Goal: Information Seeking & Learning: Learn about a topic

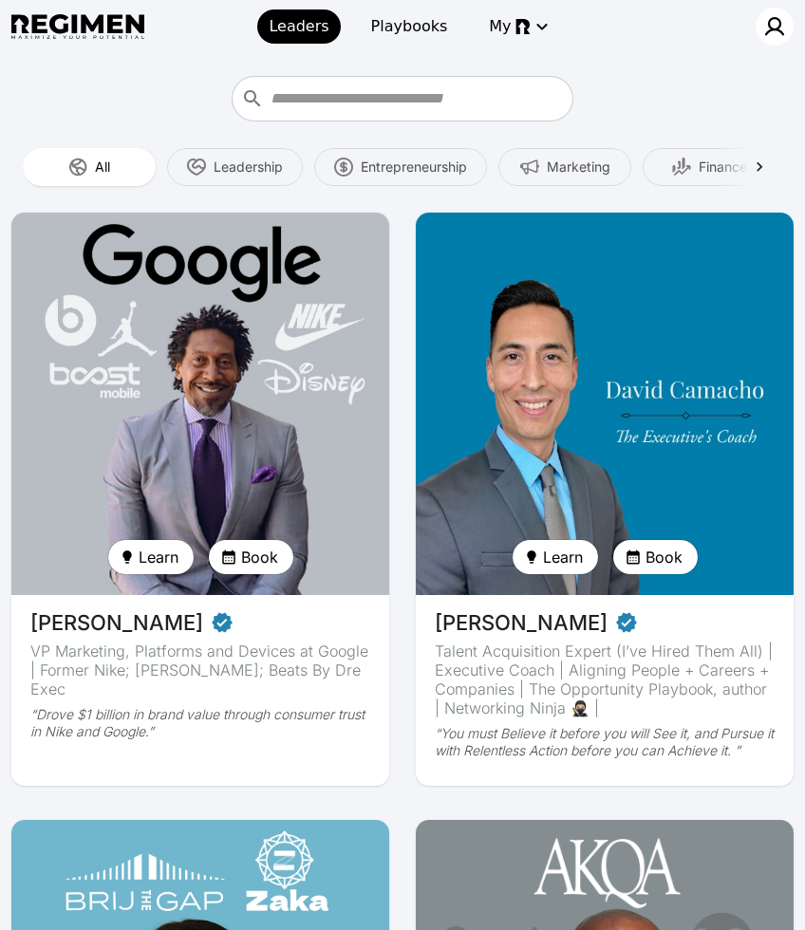
click at [780, 30] on img at bounding box center [774, 26] width 23 height 23
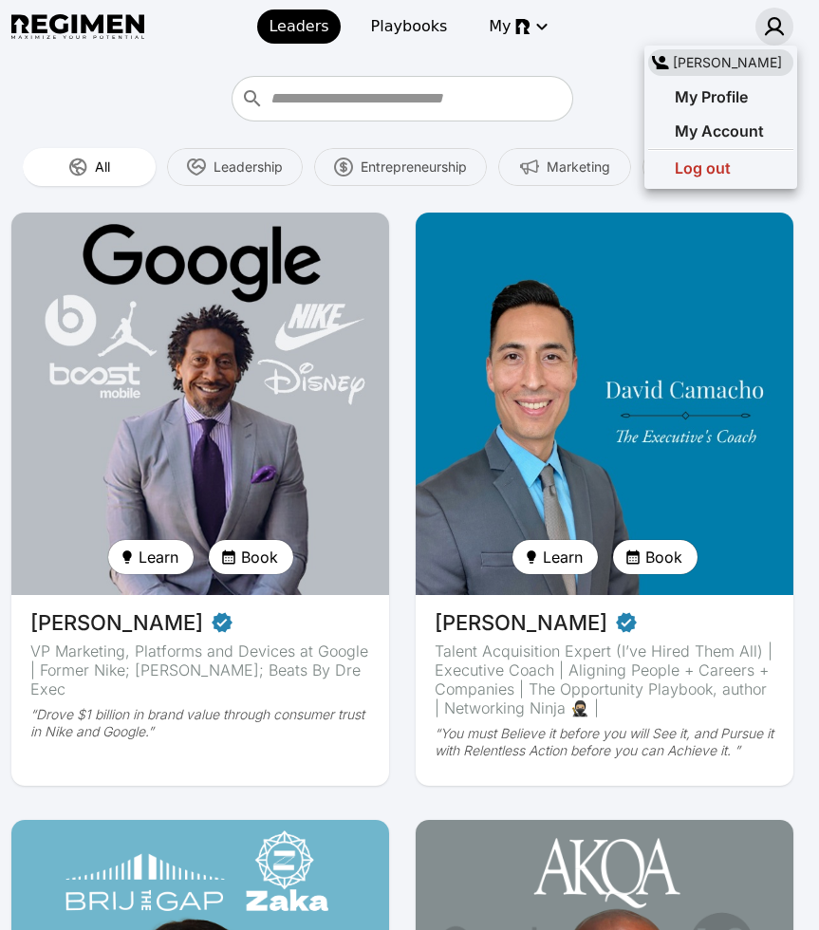
click at [592, 123] on div at bounding box center [409, 465] width 819 height 930
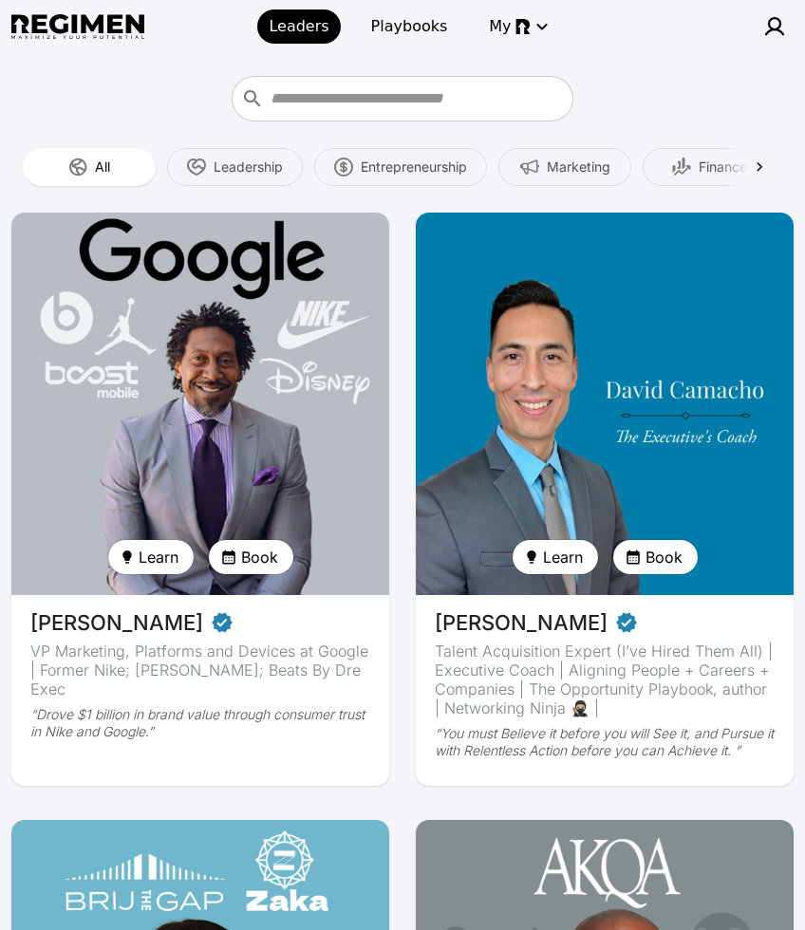
click at [295, 379] on img at bounding box center [200, 404] width 389 height 394
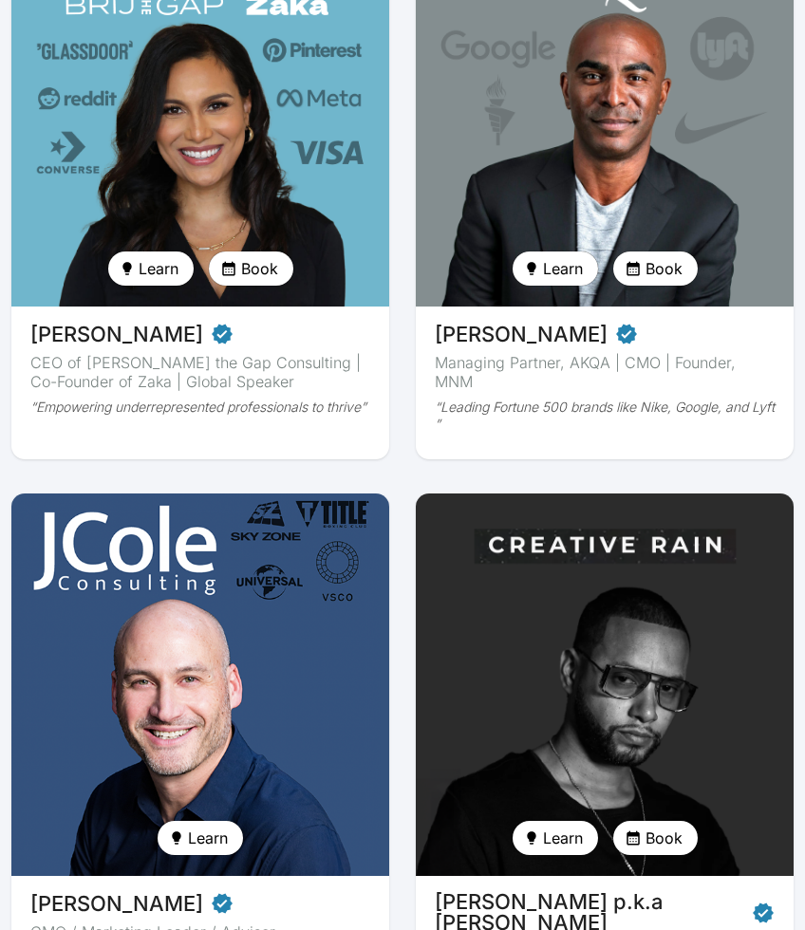
scroll to position [1043, 0]
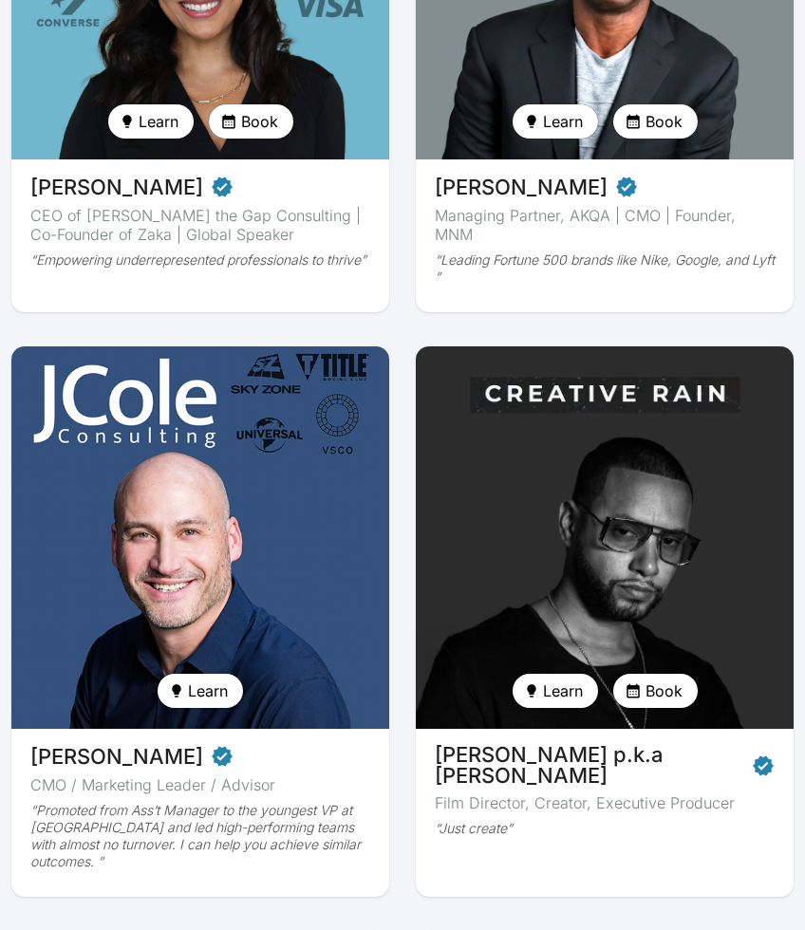
click at [628, 527] on img at bounding box center [604, 538] width 389 height 394
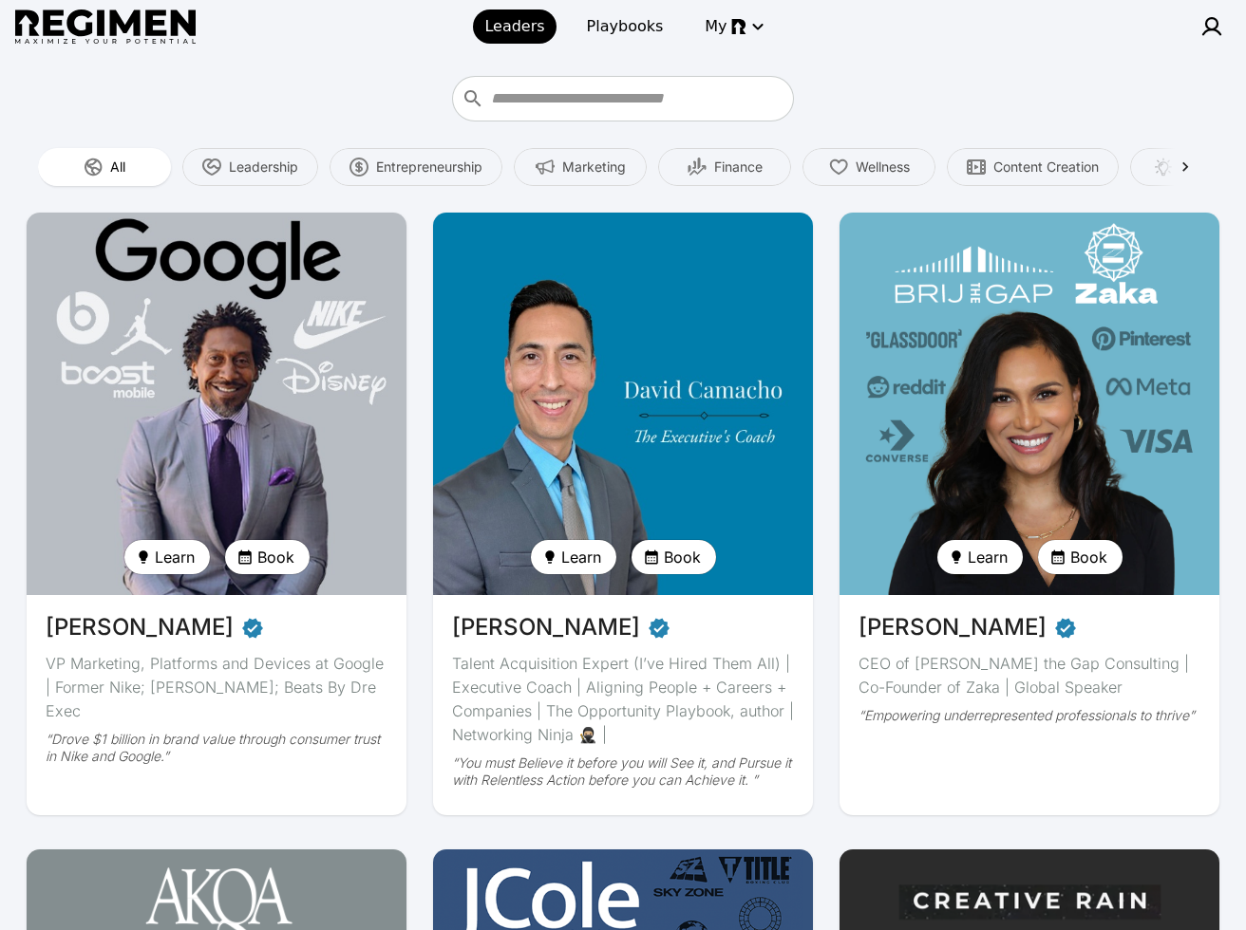
click at [291, 368] on img at bounding box center [216, 404] width 391 height 394
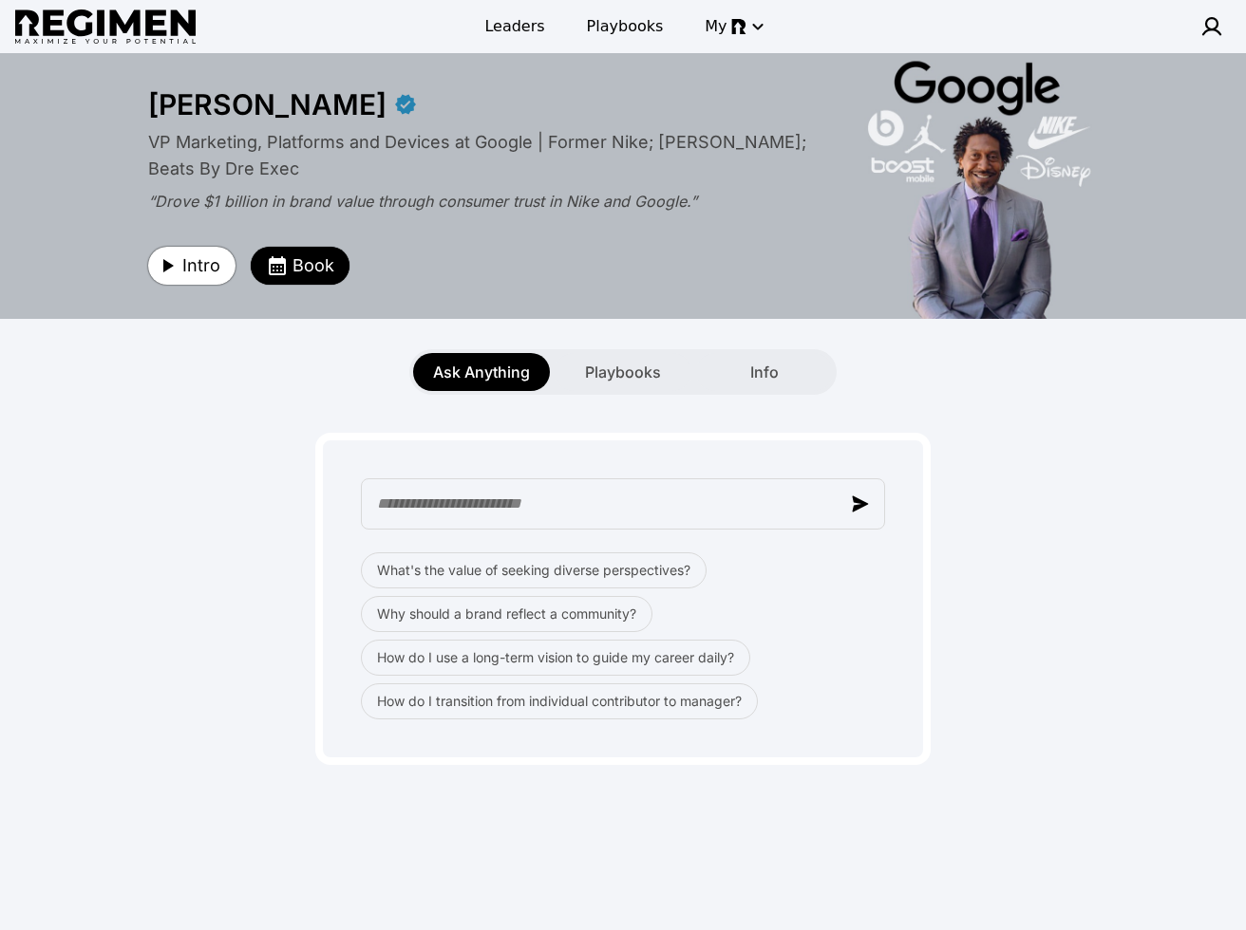
click at [185, 268] on span "Intro" at bounding box center [201, 266] width 38 height 27
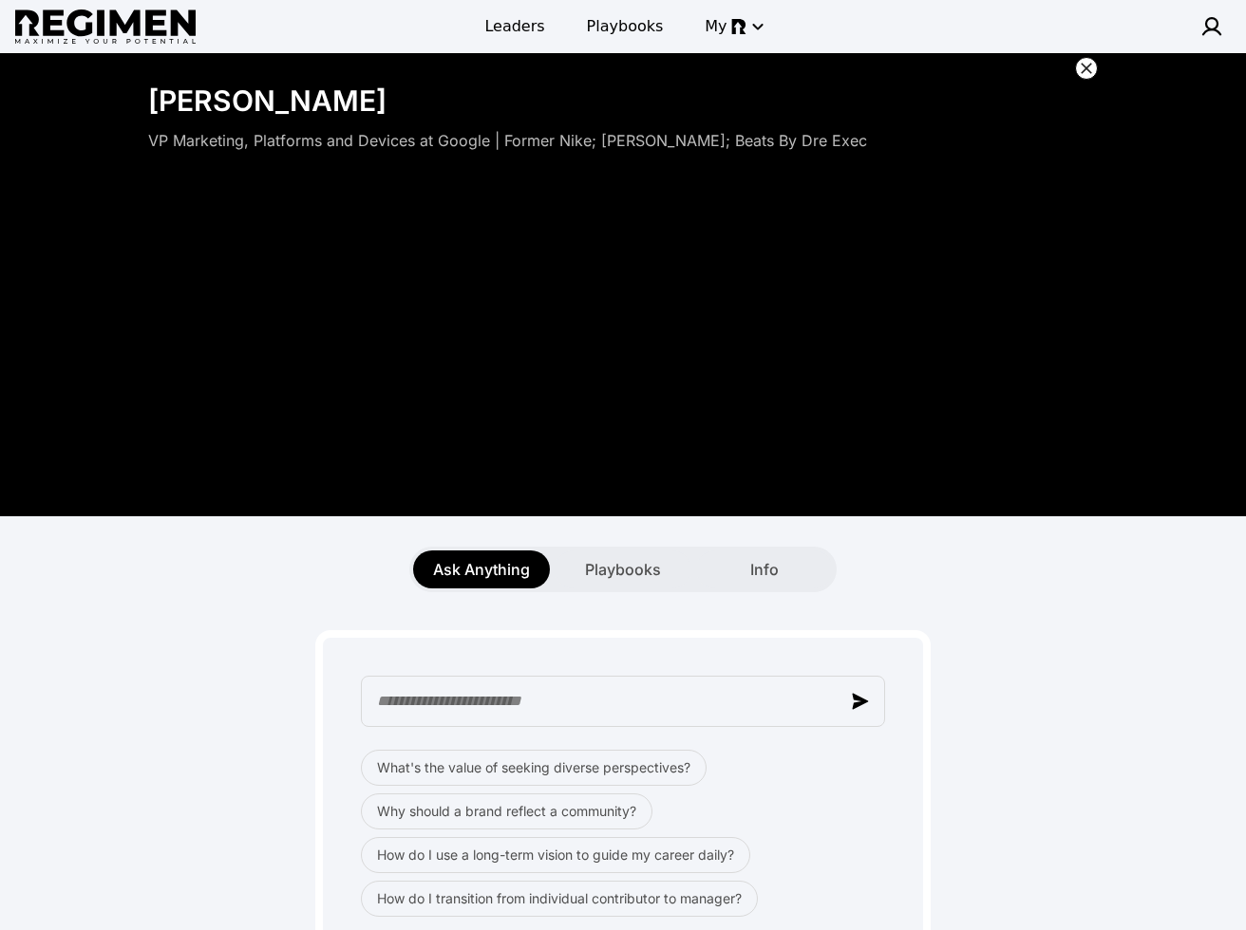
click at [818, 62] on icon at bounding box center [1086, 68] width 19 height 19
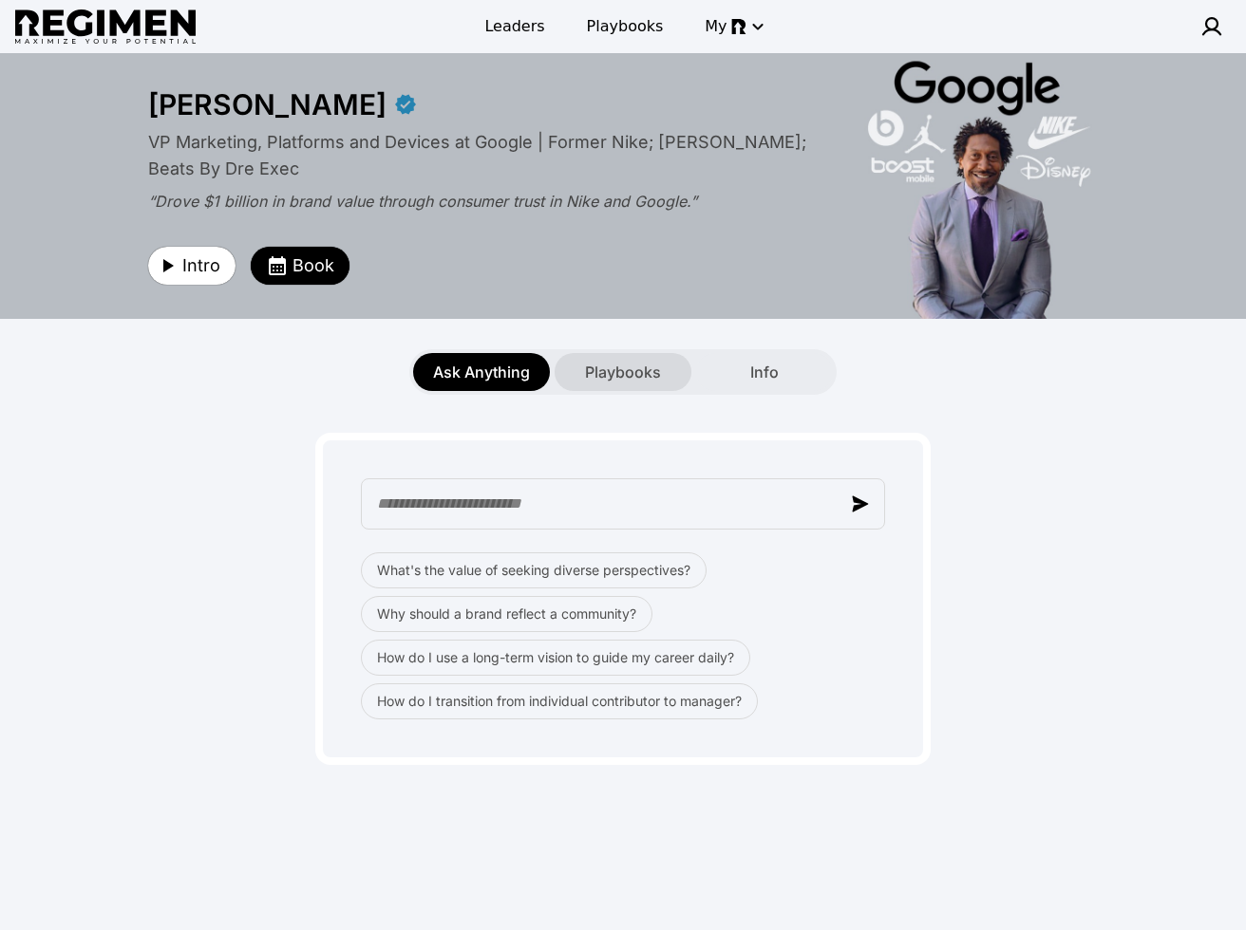
click at [645, 363] on span "Playbooks" at bounding box center [623, 372] width 76 height 23
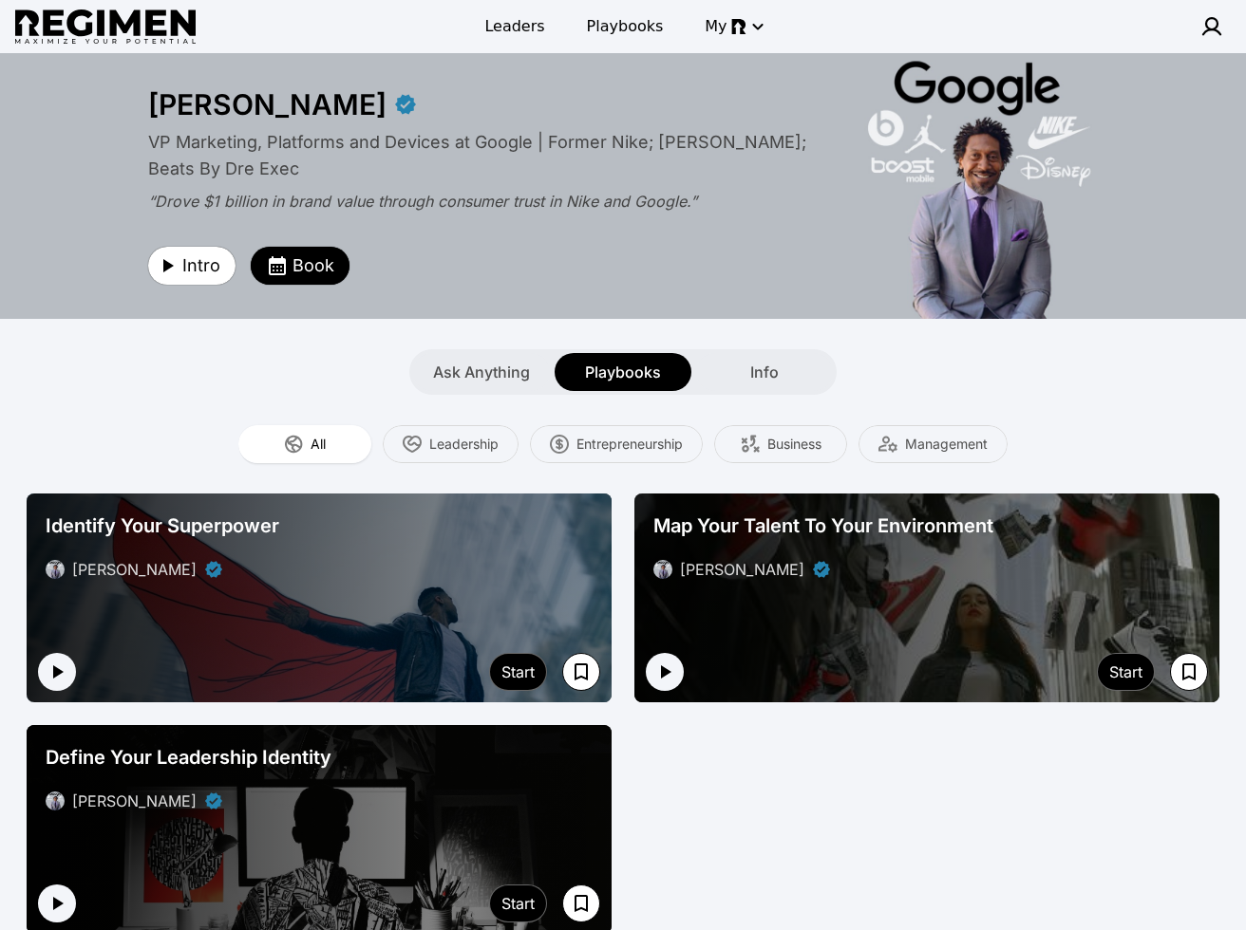
click at [498, 570] on div "[PERSON_NAME]" at bounding box center [319, 569] width 547 height 23
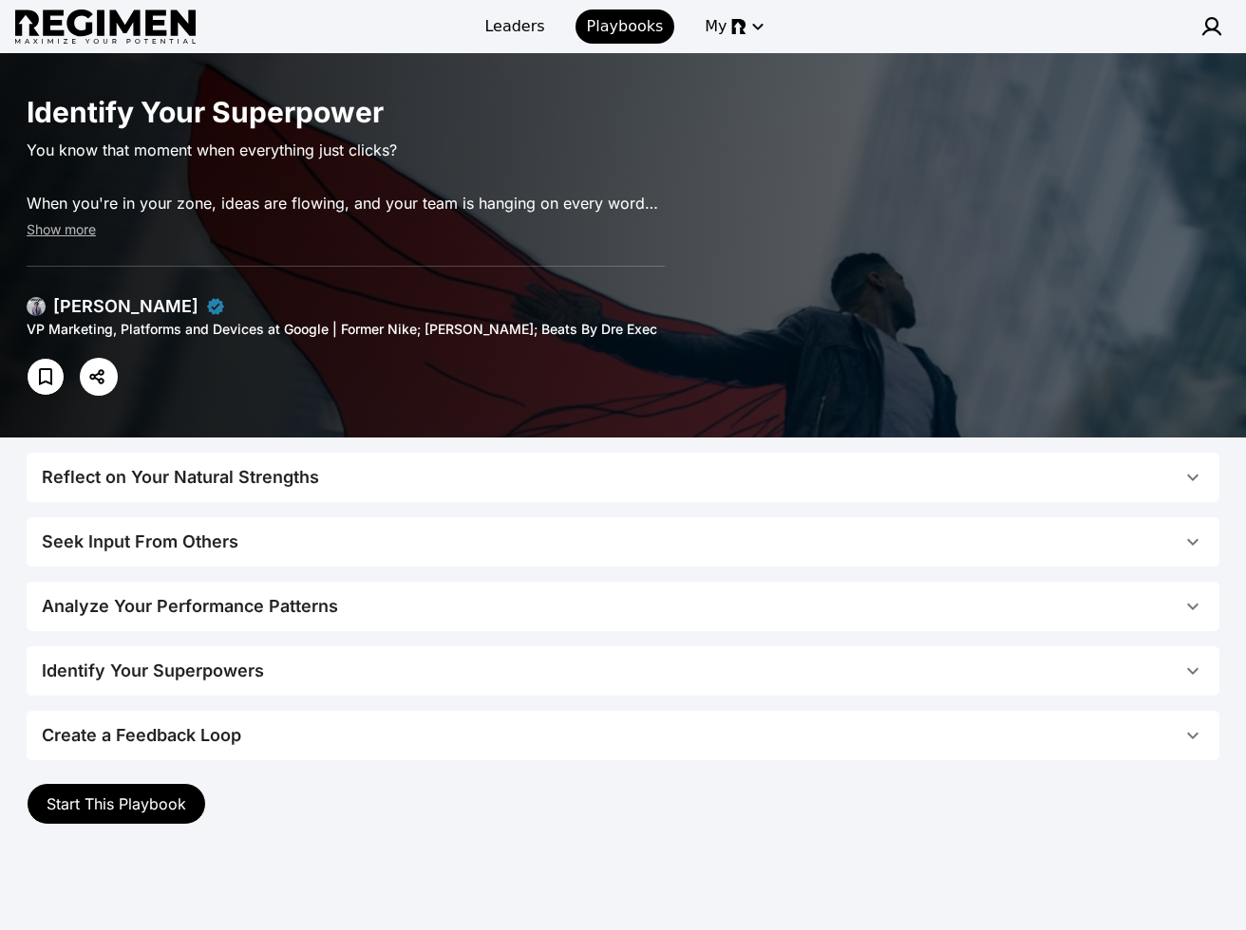
click at [493, 468] on span "Reflect on Your Natural Strengths" at bounding box center [611, 477] width 1139 height 27
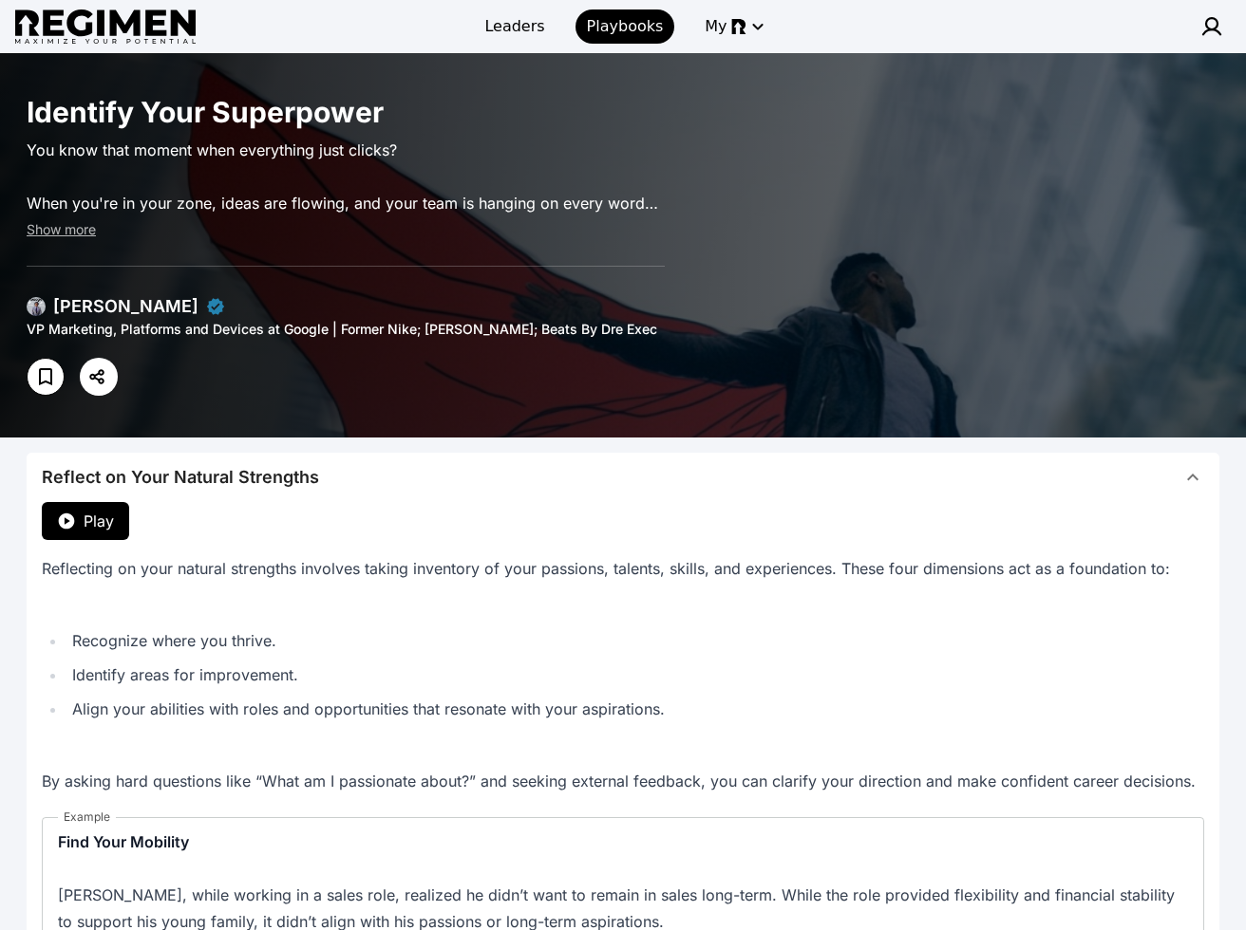
click at [495, 477] on span "Reflect on Your Natural Strengths" at bounding box center [611, 477] width 1139 height 27
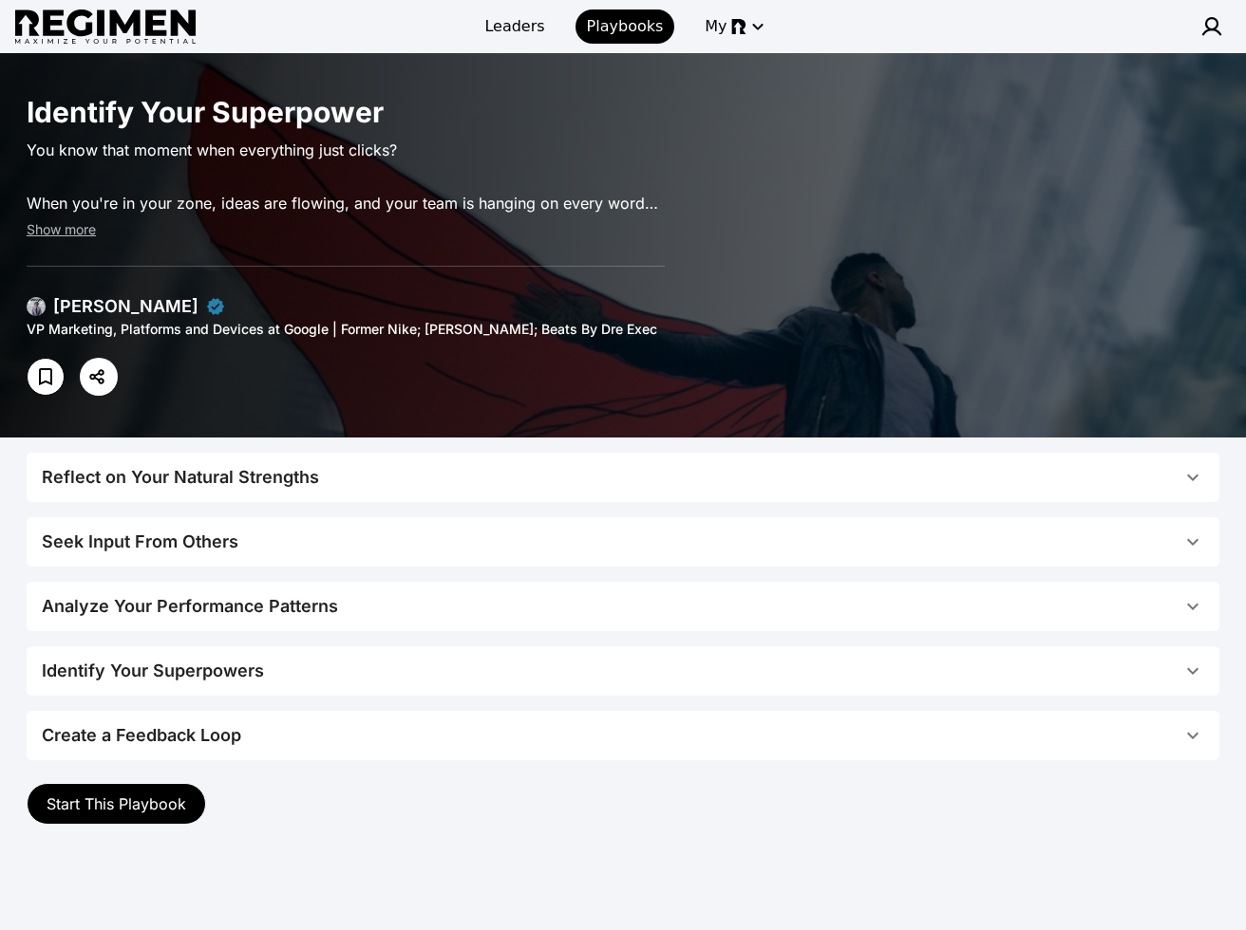
scroll to position [154, 0]
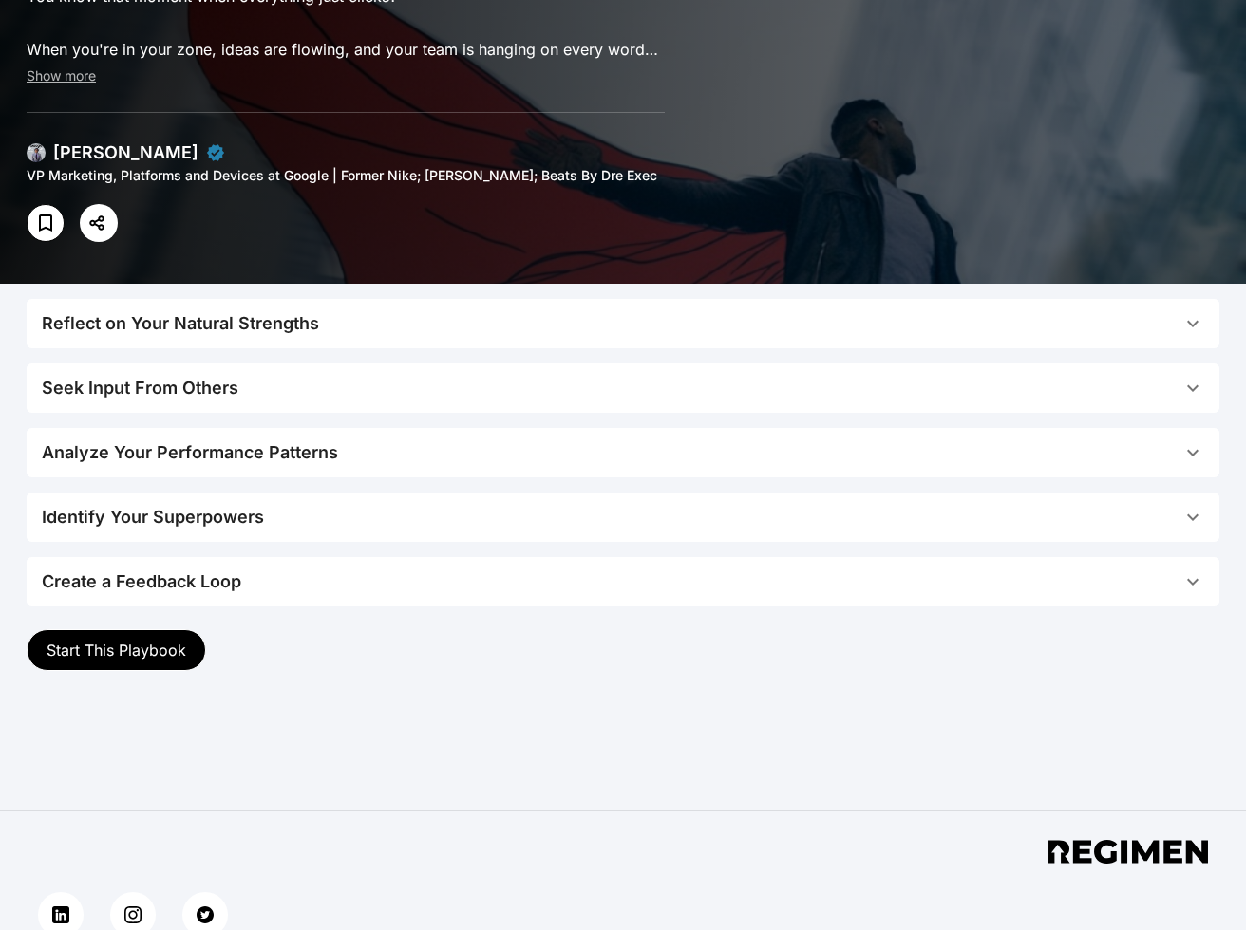
click at [372, 321] on span "Reflect on Your Natural Strengths" at bounding box center [611, 323] width 1139 height 27
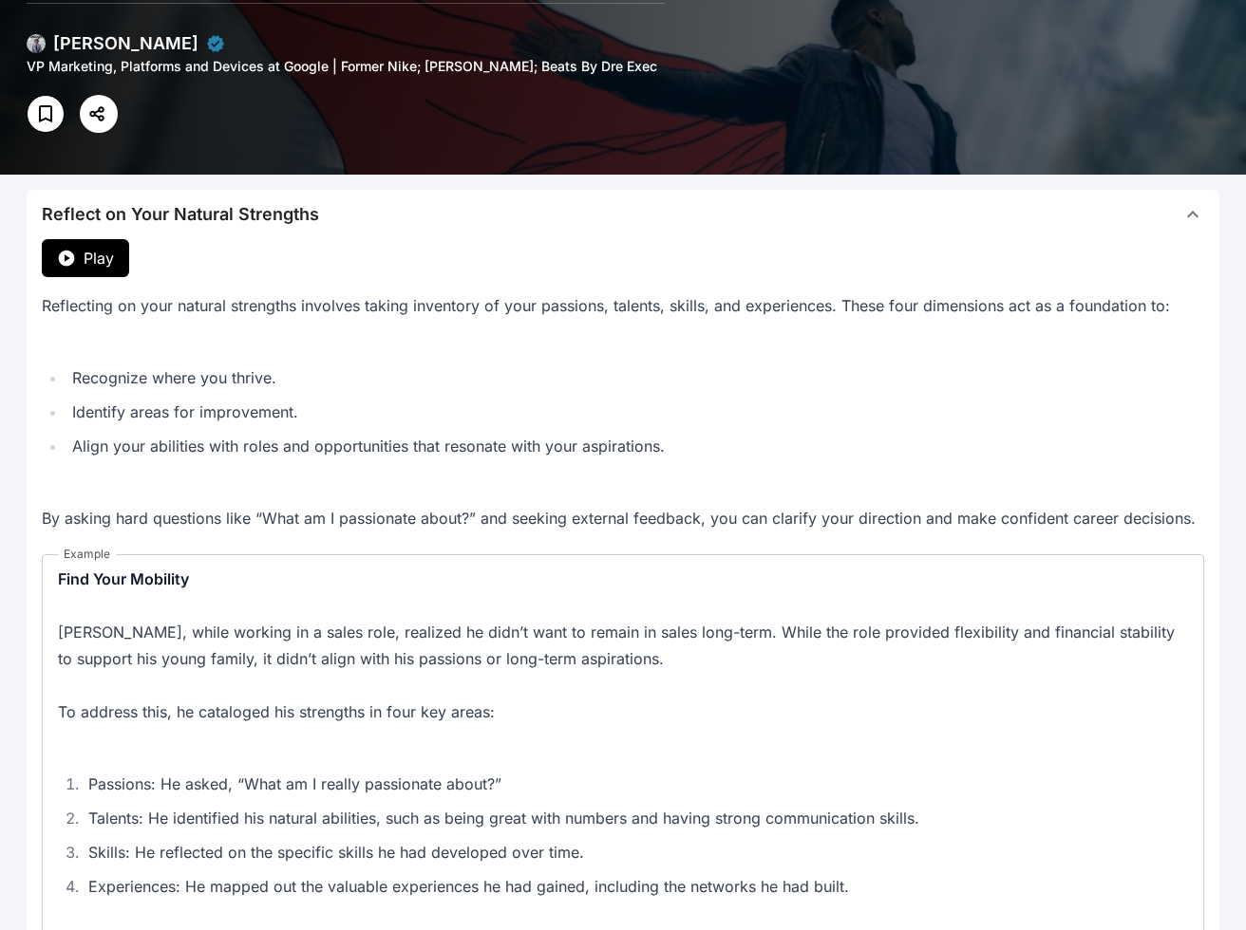
scroll to position [181, 0]
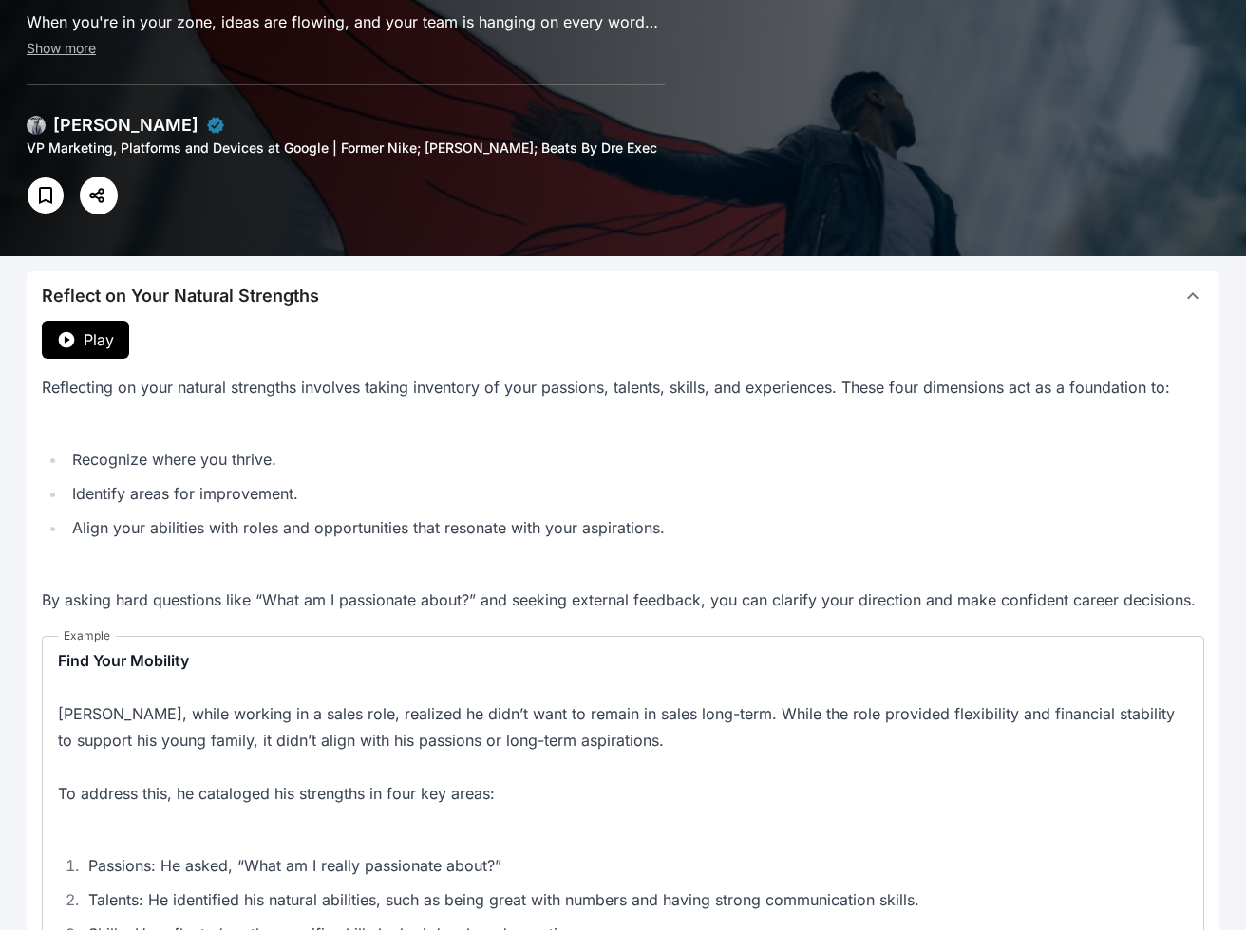
click at [363, 301] on span "Reflect on Your Natural Strengths" at bounding box center [611, 296] width 1139 height 27
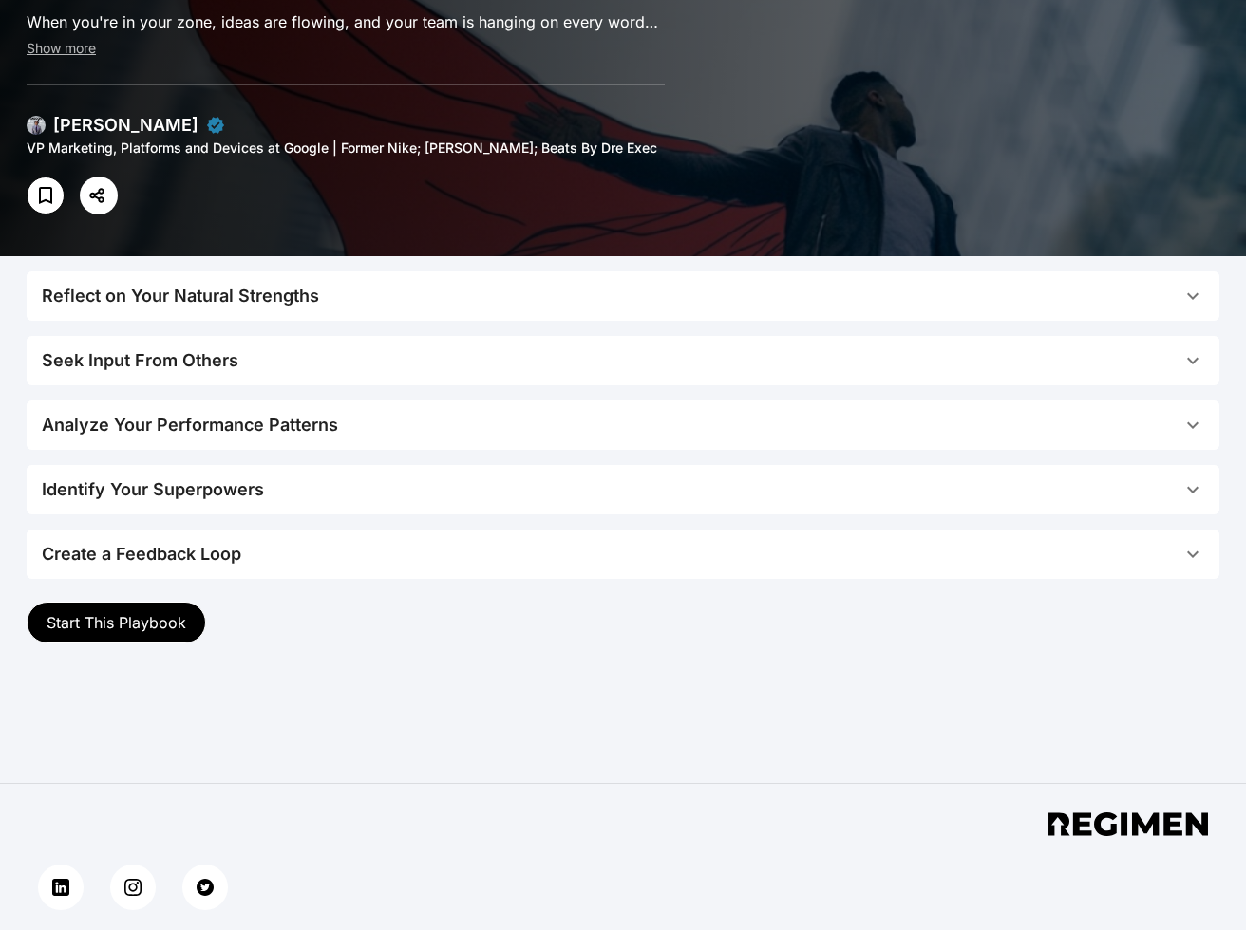
click at [161, 294] on div "Reflect on Your Natural Strengths" at bounding box center [180, 296] width 277 height 27
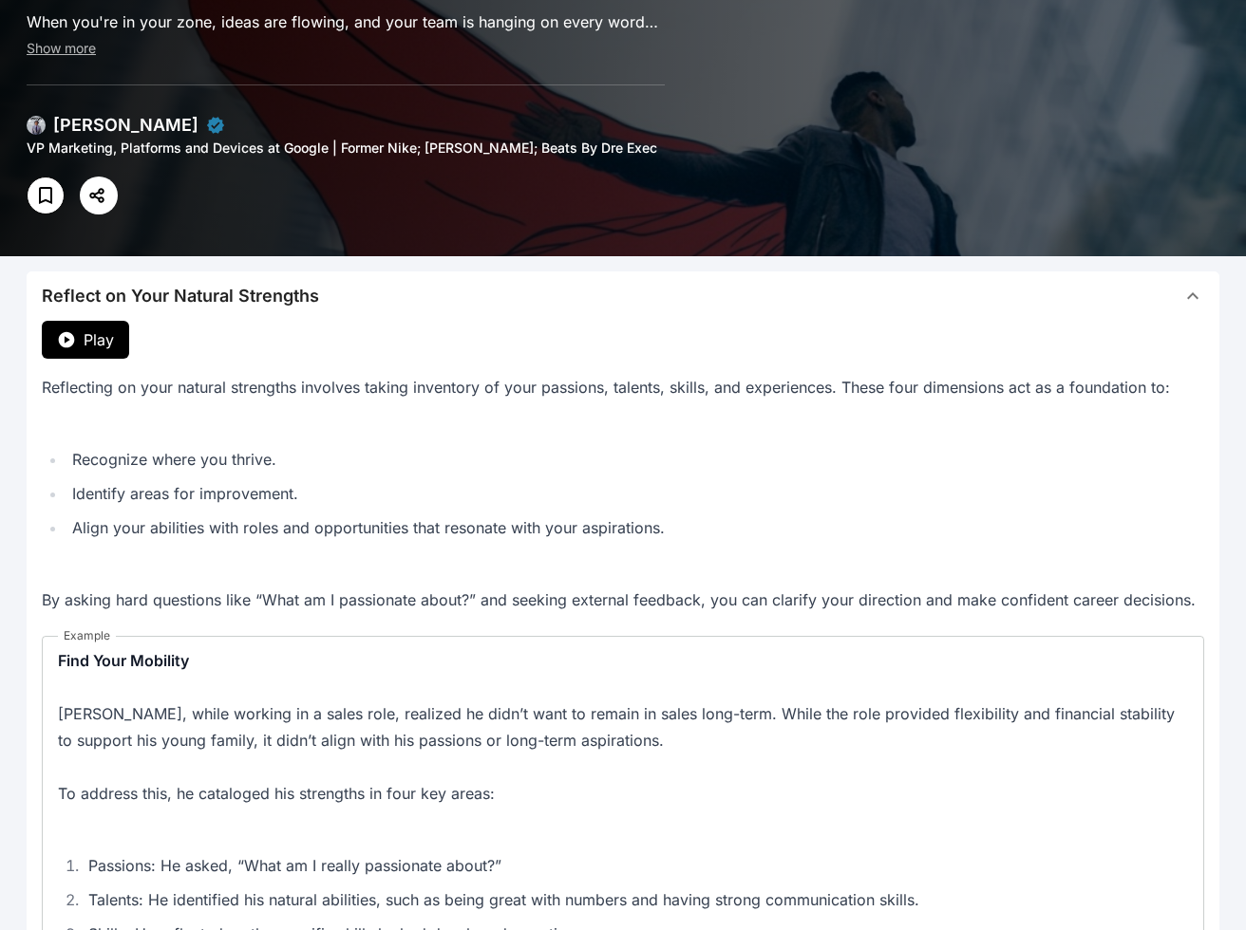
click at [101, 343] on span "Play" at bounding box center [99, 340] width 30 height 23
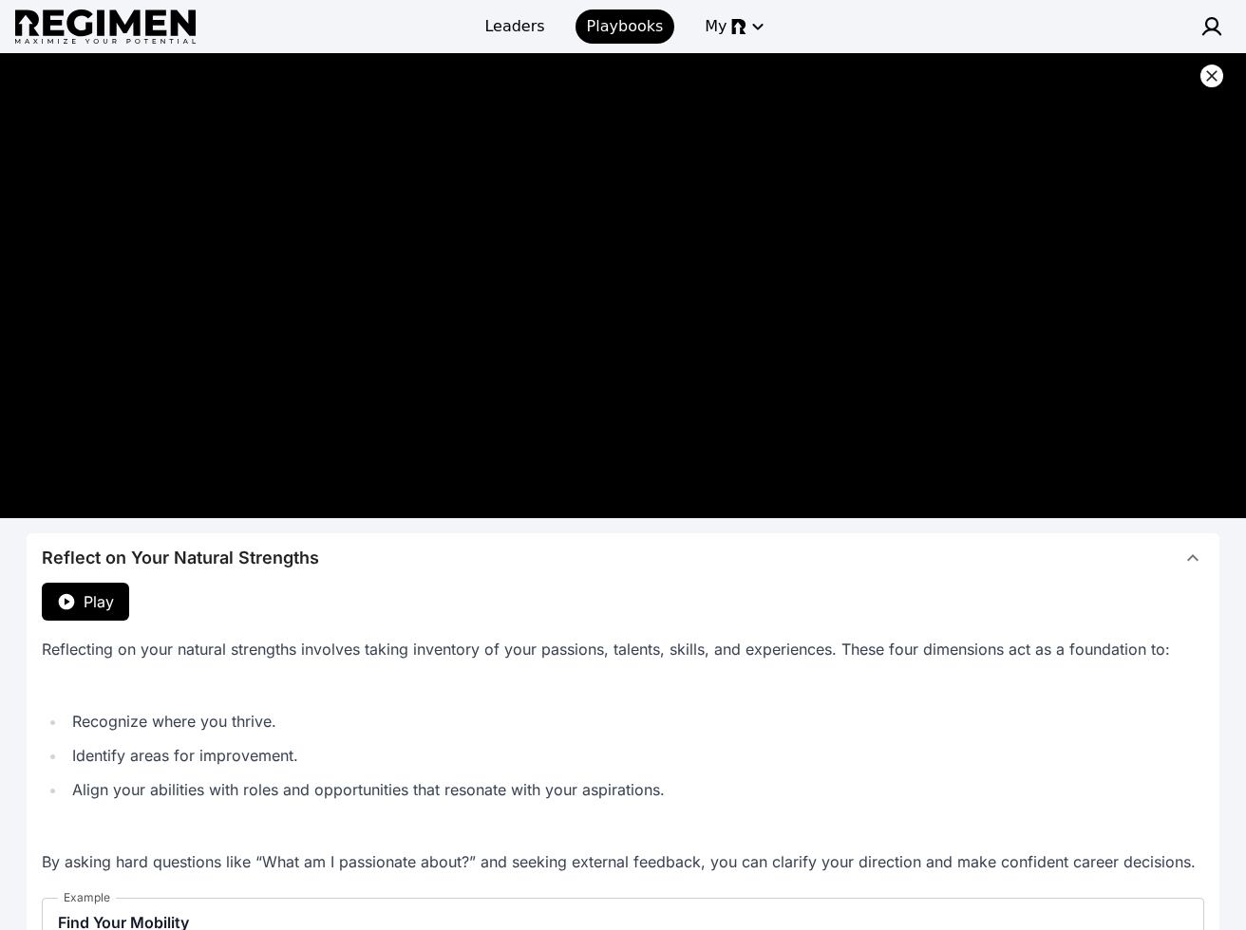
click at [818, 79] on icon at bounding box center [1211, 75] width 11 height 11
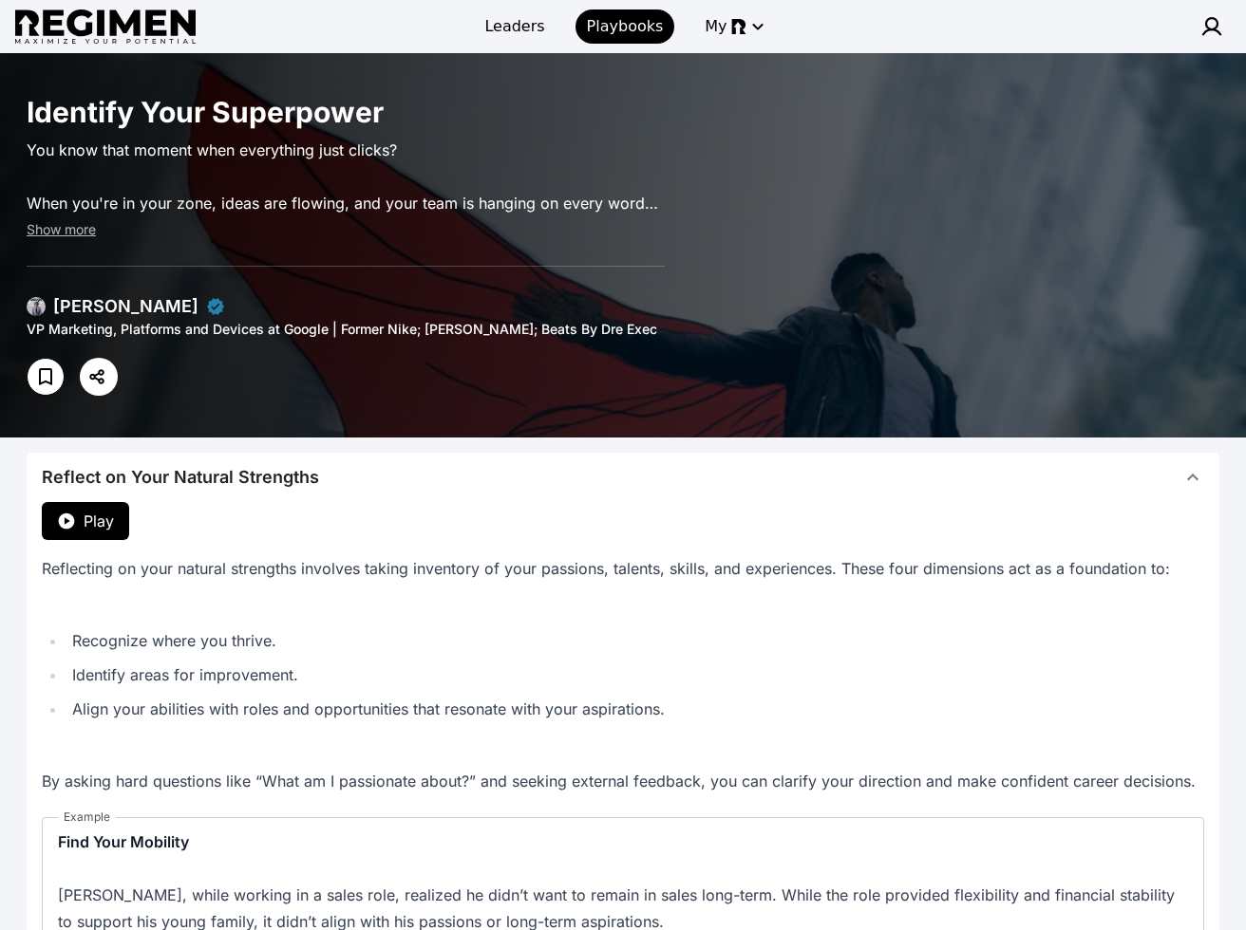
click at [334, 472] on span "Reflect on Your Natural Strengths" at bounding box center [611, 477] width 1139 height 27
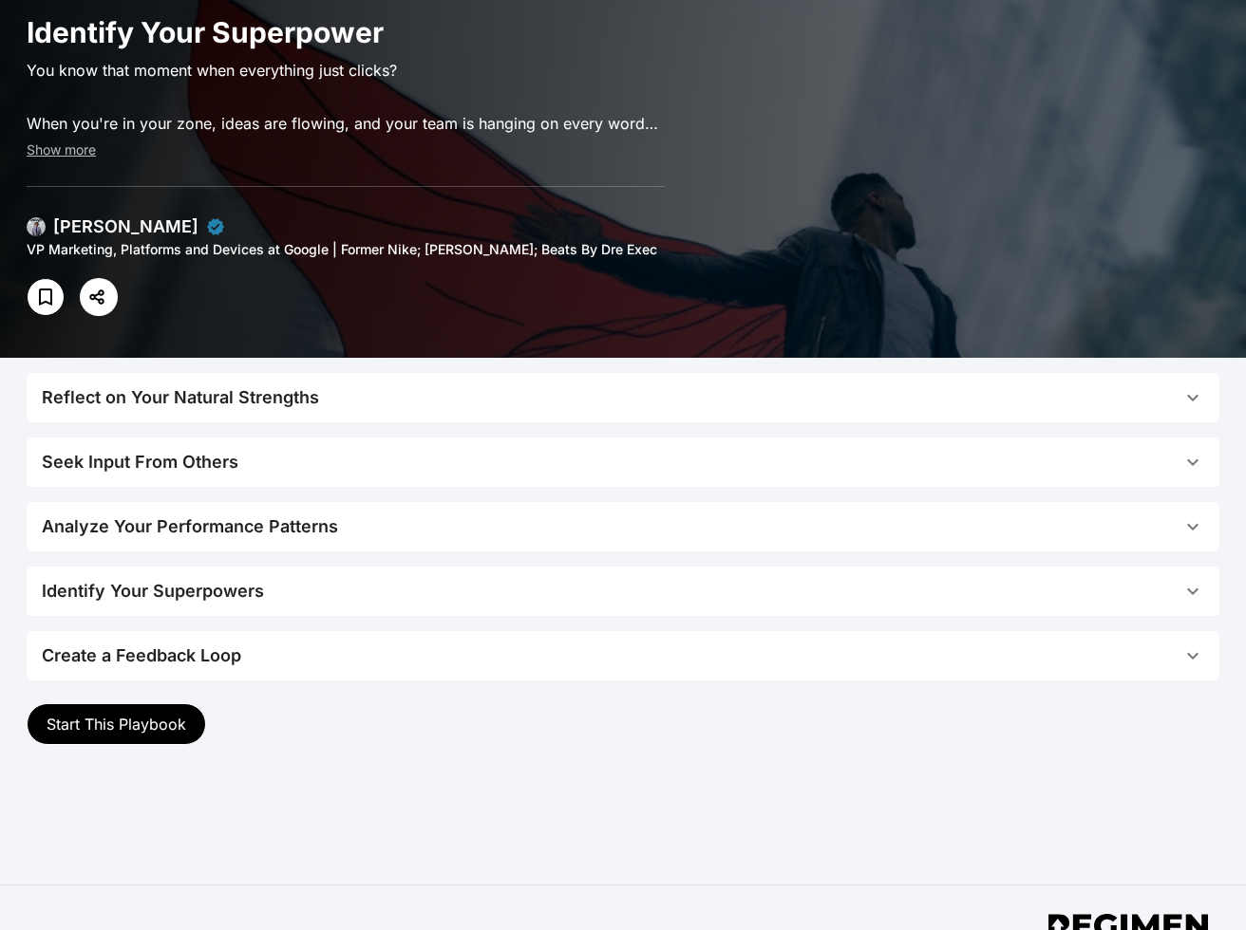
scroll to position [164, 0]
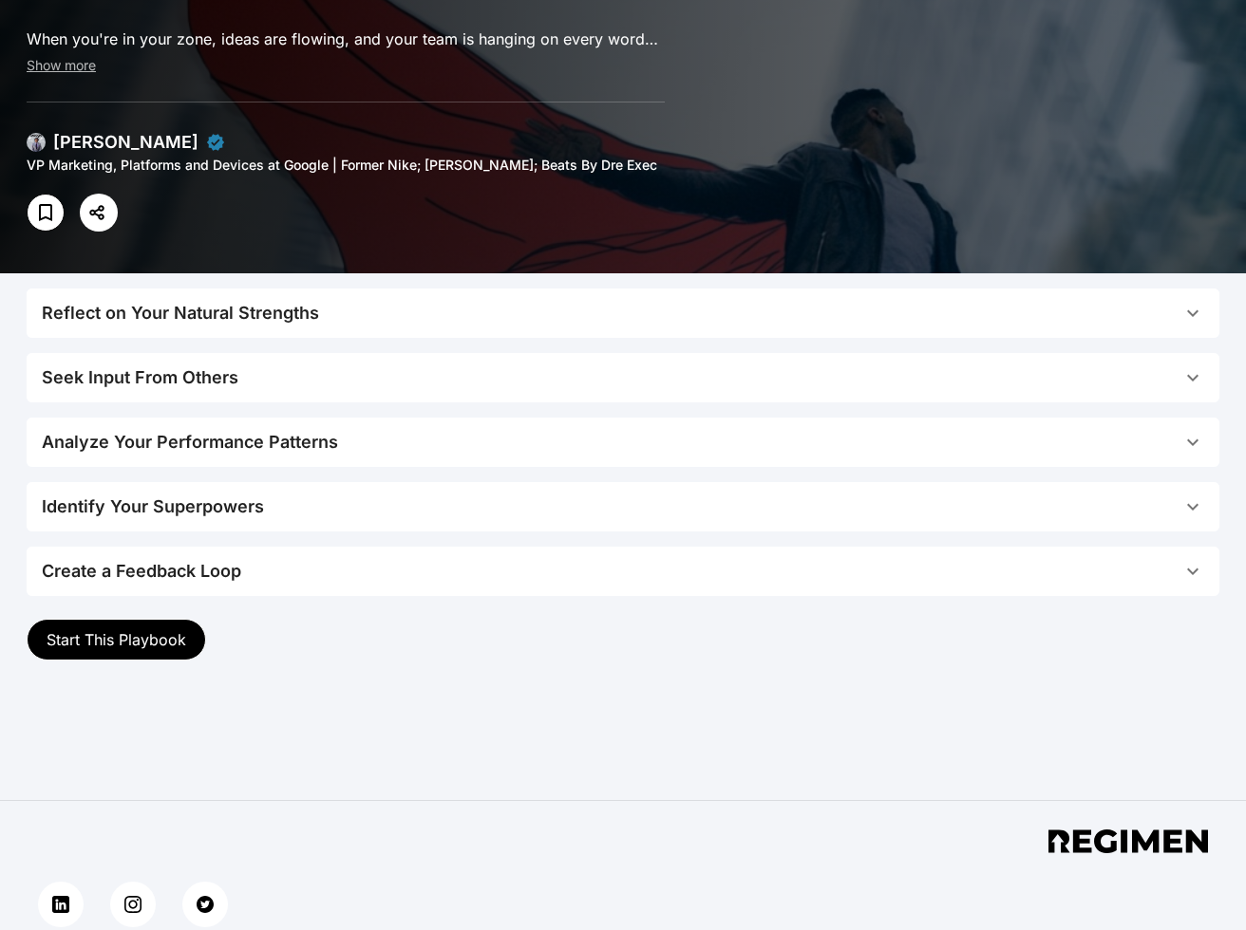
click at [178, 636] on span "Start This Playbook" at bounding box center [117, 639] width 140 height 19
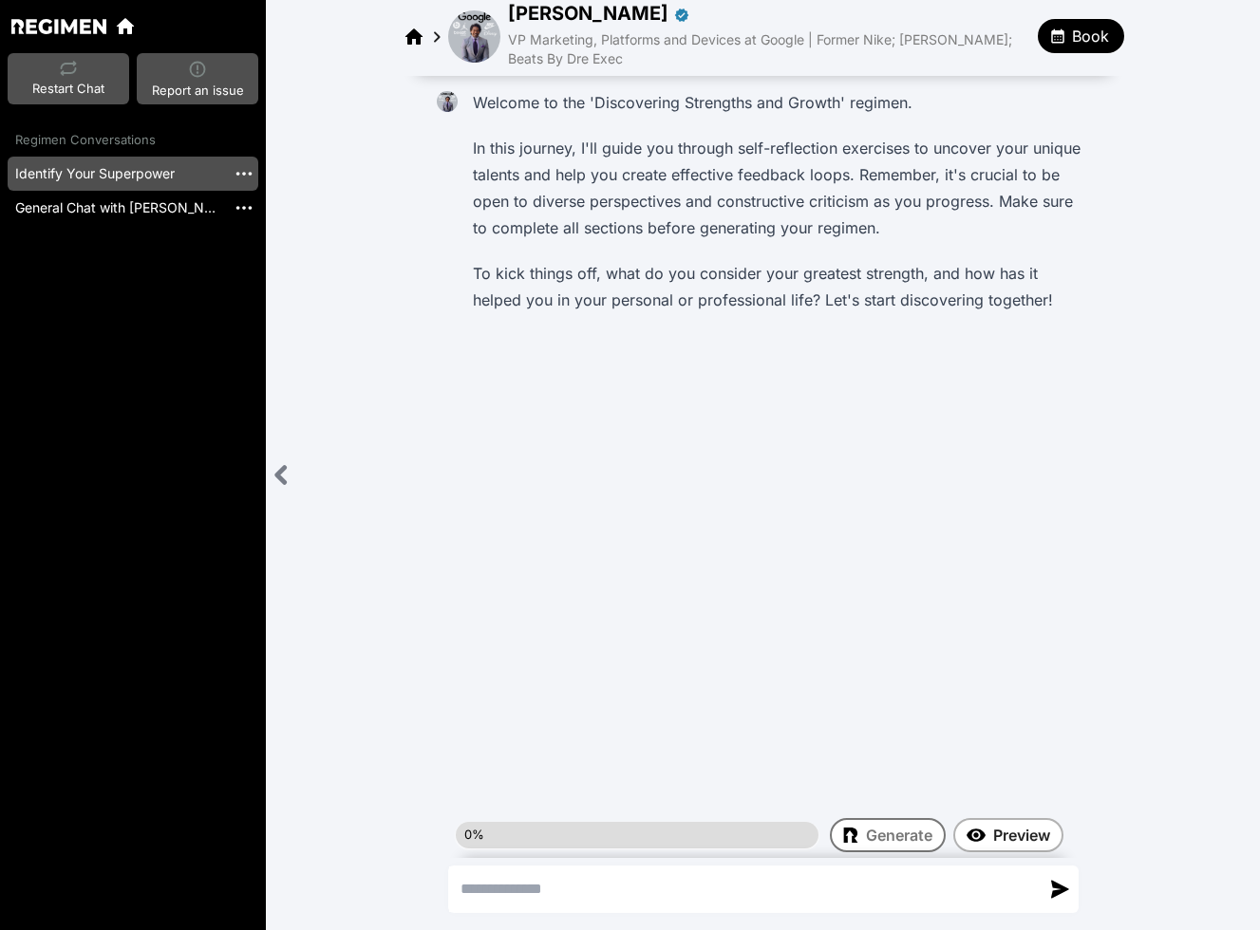
click at [818, 32] on icon "button" at bounding box center [1057, 36] width 13 height 14
click at [818, 94] on span "Private one-on-one conversation" at bounding box center [1123, 99] width 203 height 19
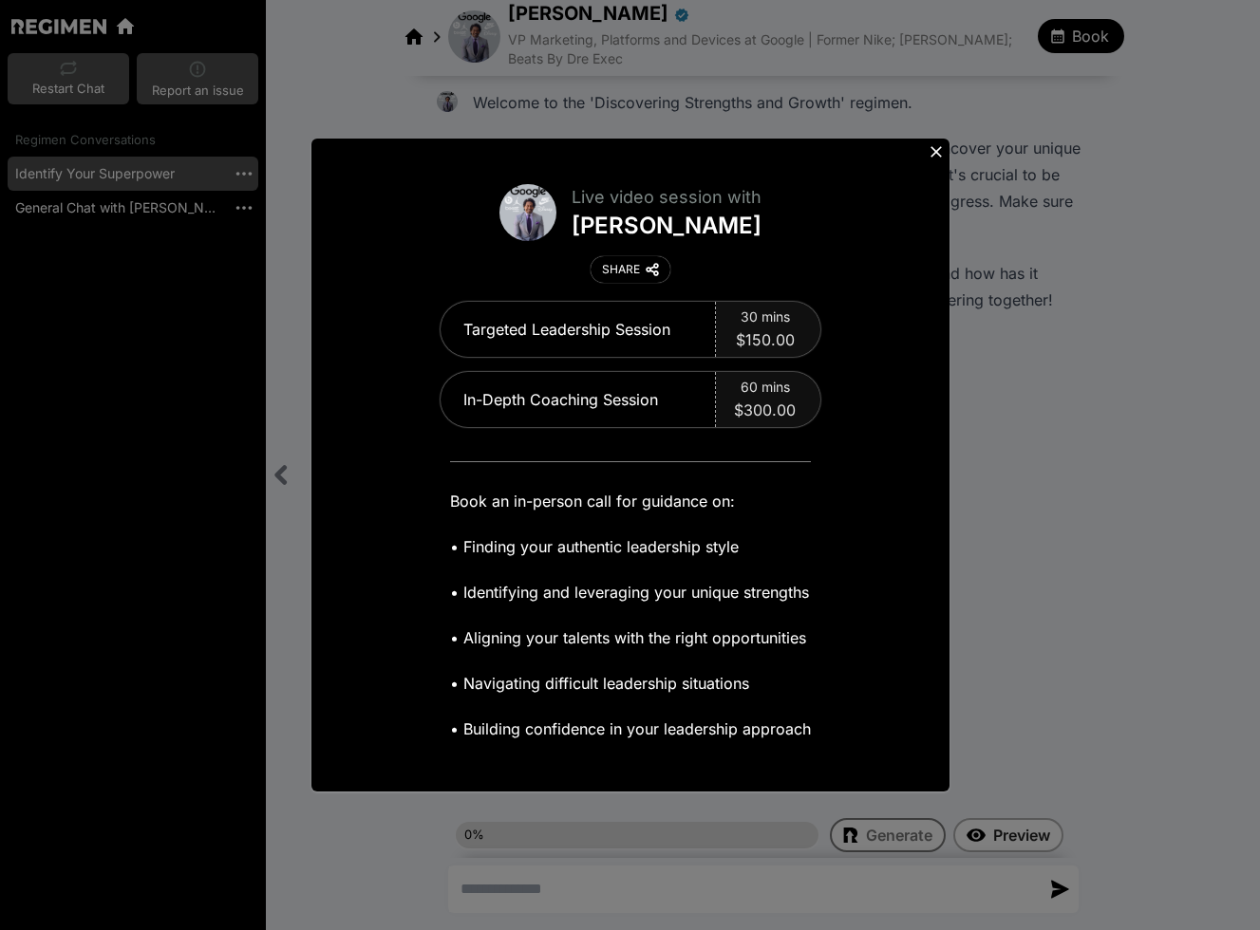
click at [818, 147] on icon at bounding box center [936, 151] width 19 height 19
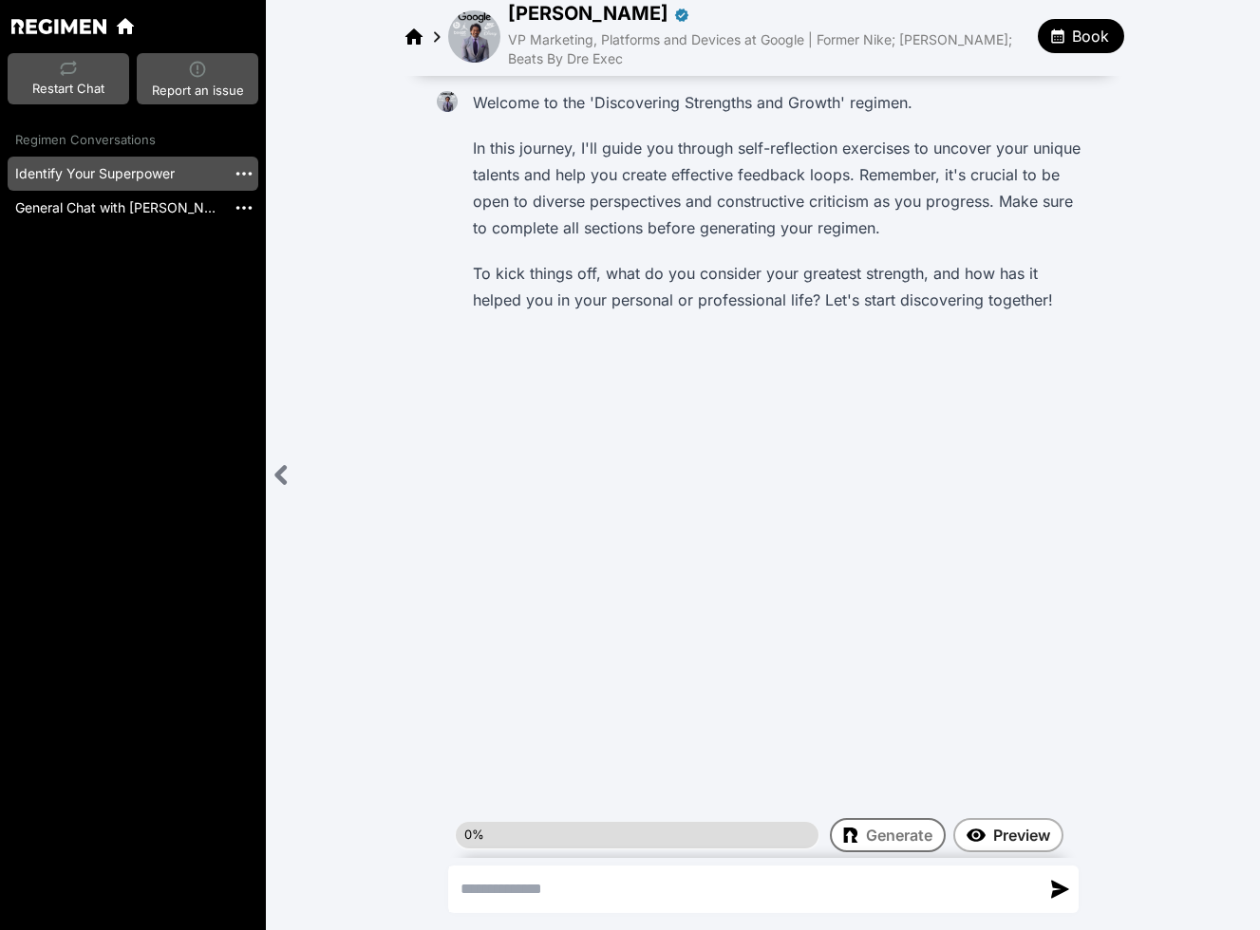
click at [477, 21] on img at bounding box center [474, 36] width 52 height 52
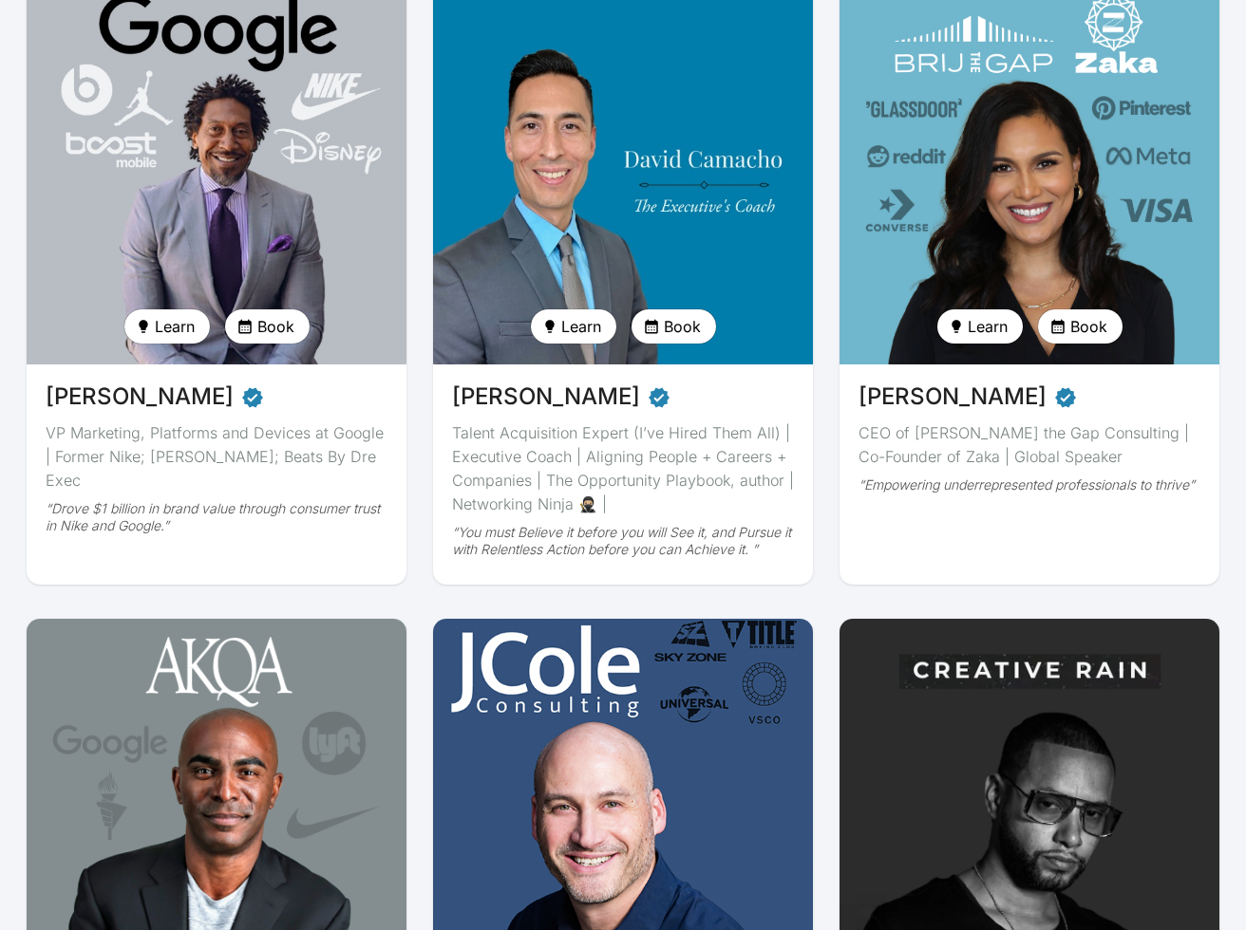
scroll to position [640, 0]
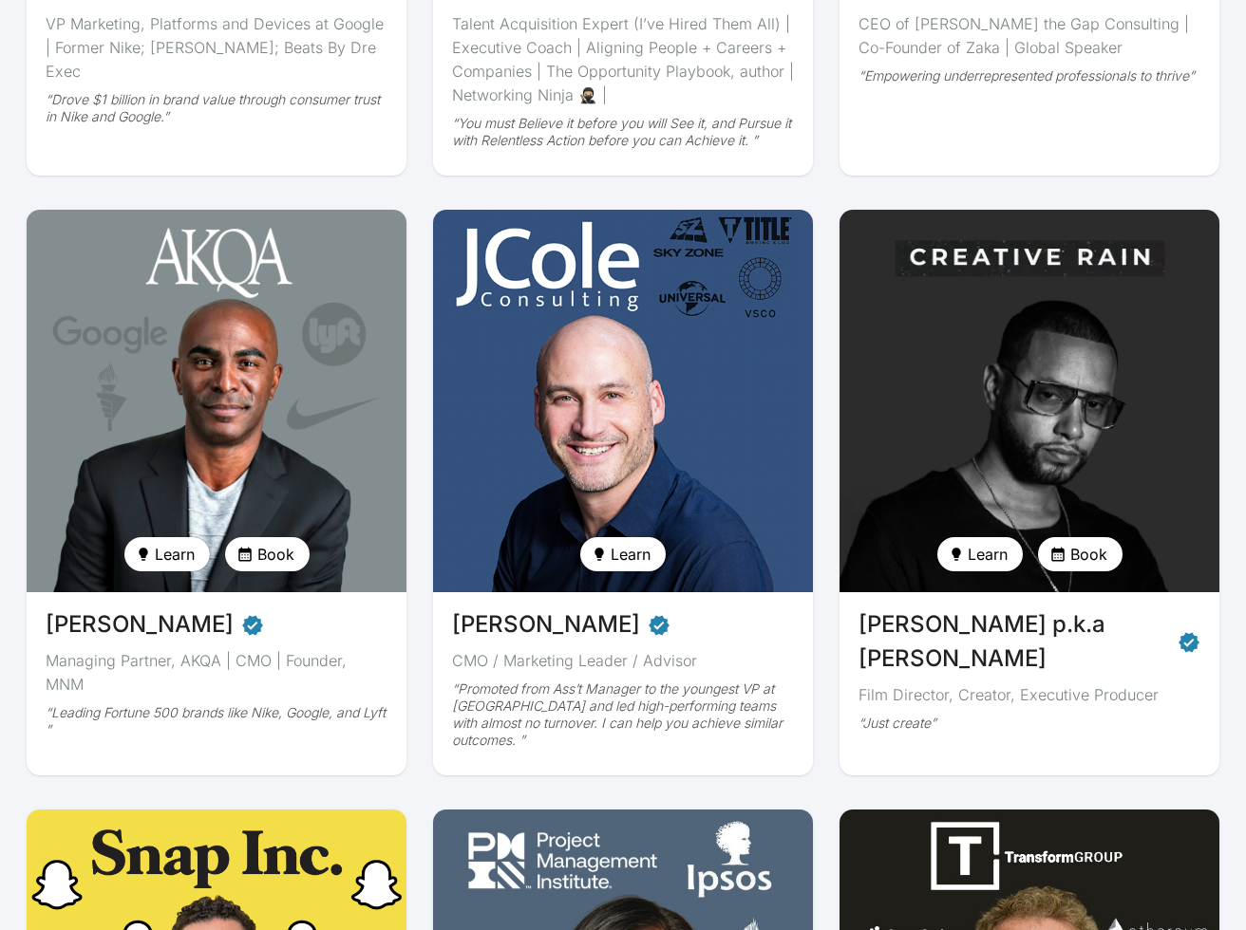
click at [818, 338] on img at bounding box center [1029, 401] width 391 height 394
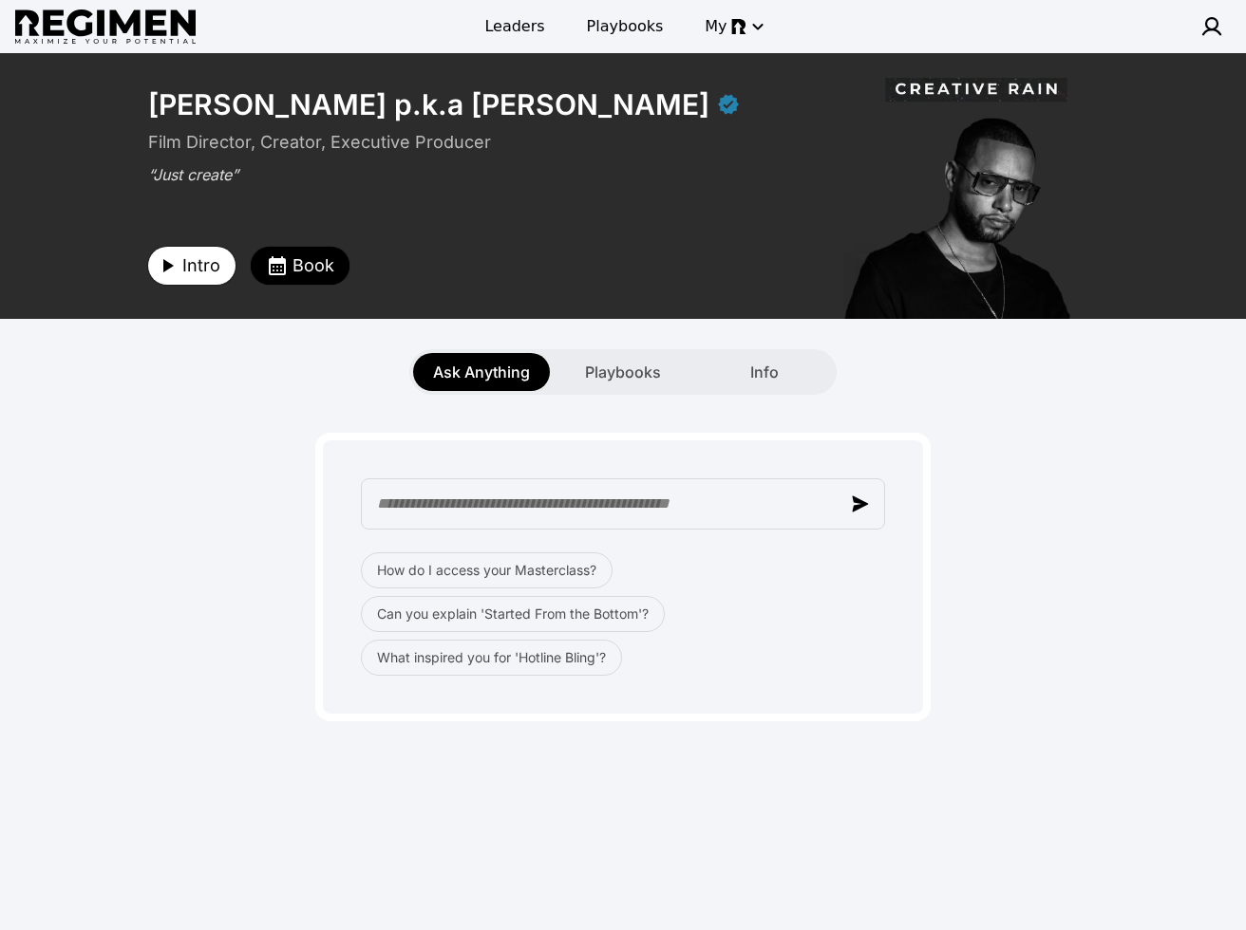
click at [194, 269] on span "Intro" at bounding box center [201, 266] width 38 height 27
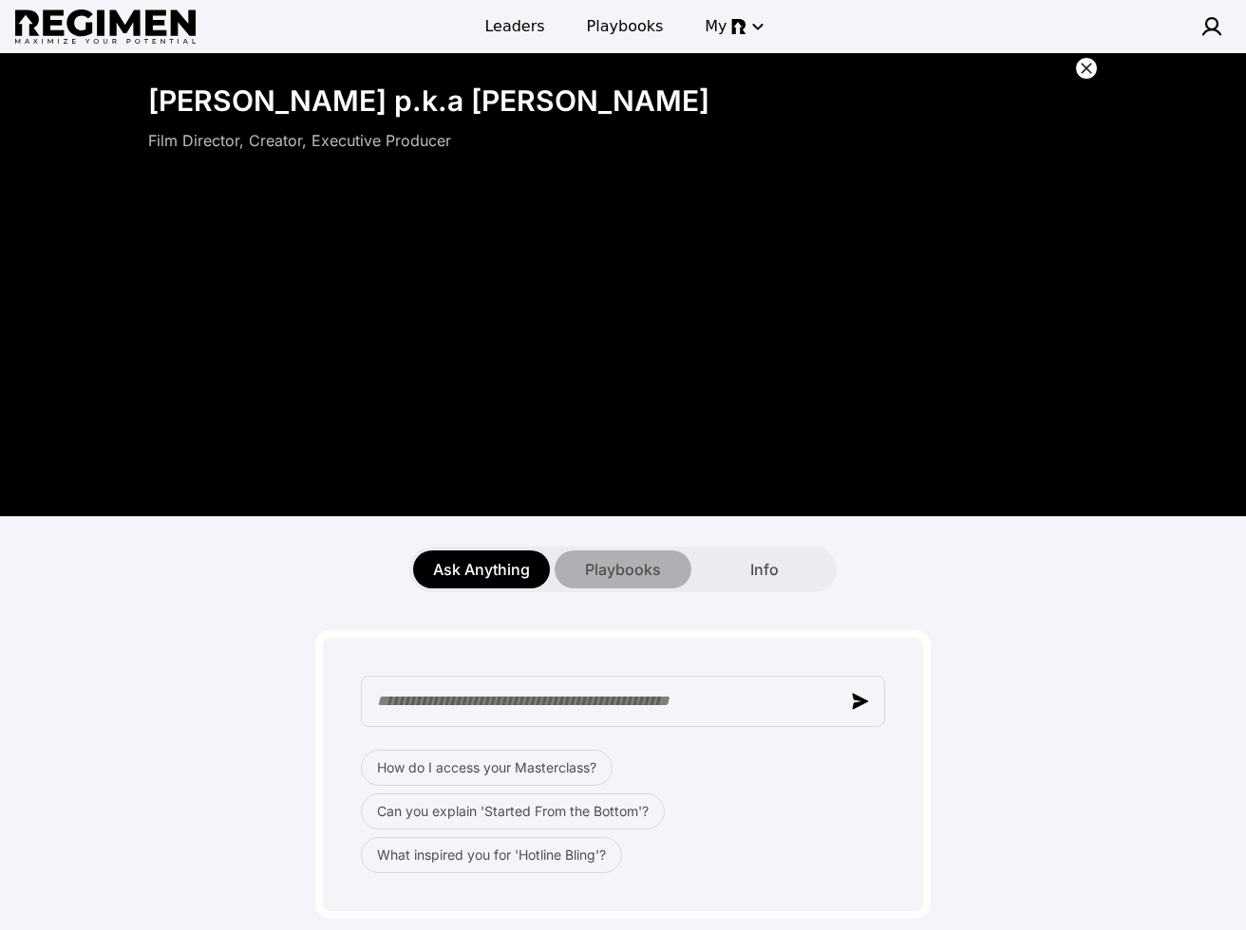
click at [610, 568] on span "Playbooks" at bounding box center [623, 569] width 76 height 23
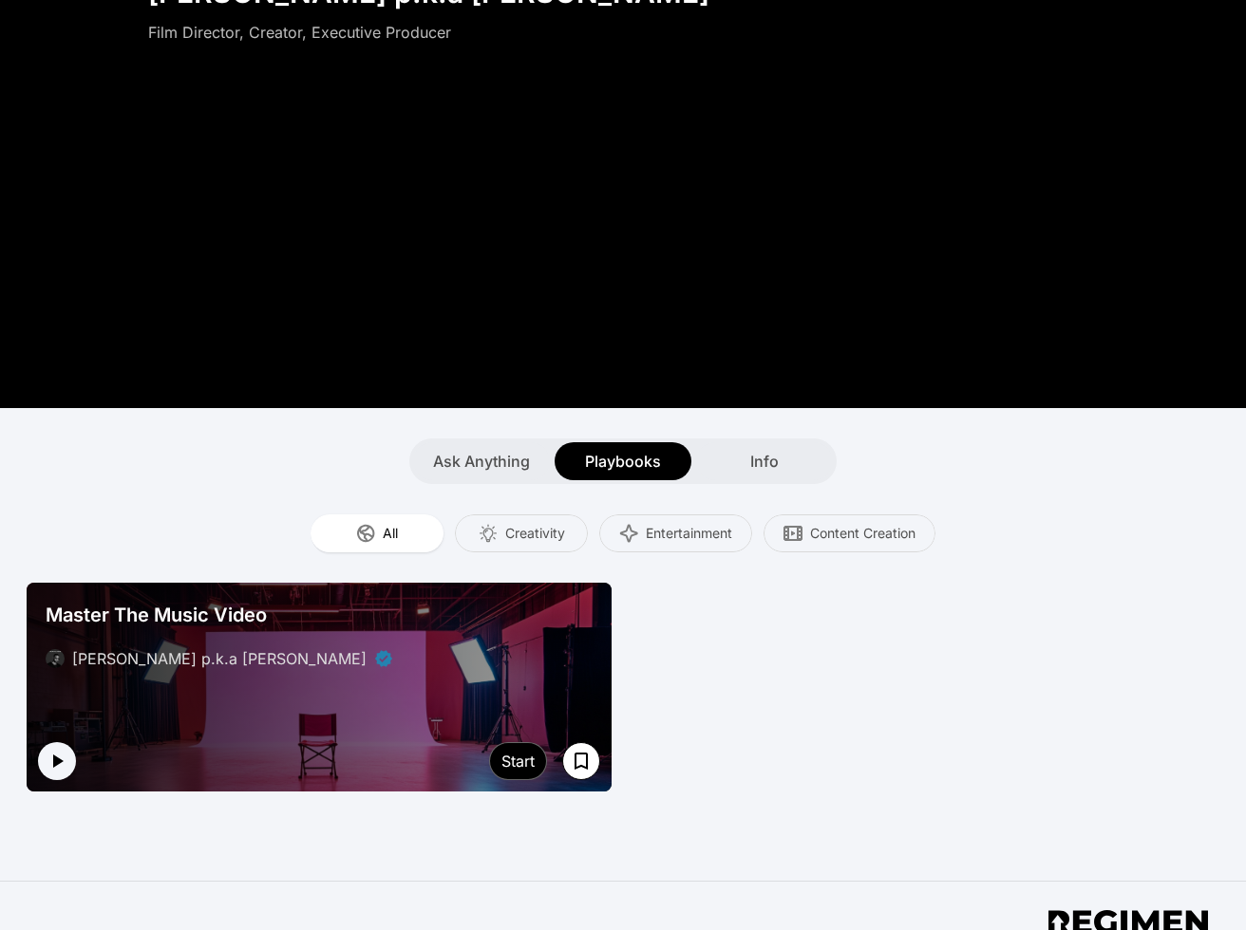
scroll to position [360, 0]
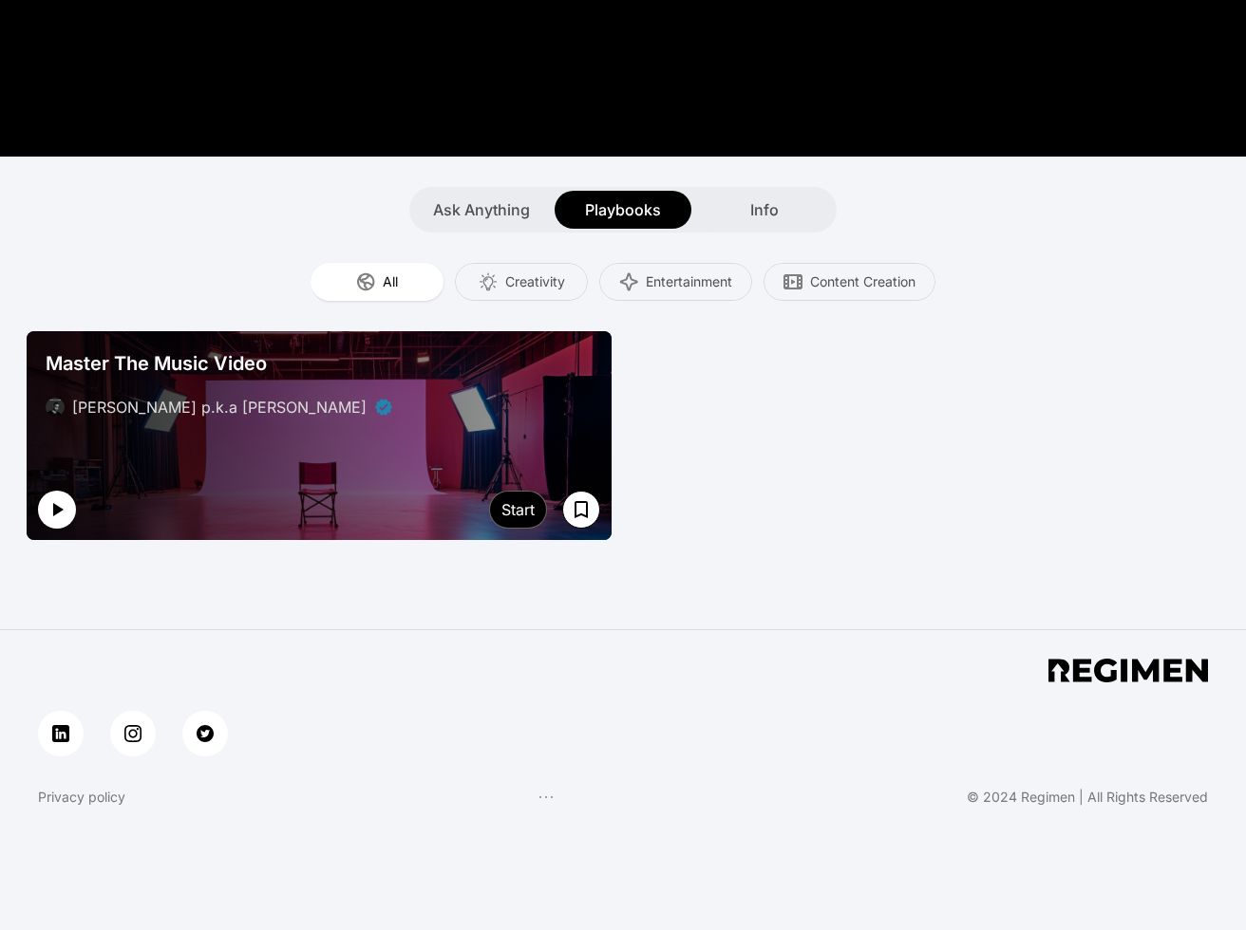
click at [50, 516] on icon "button" at bounding box center [57, 509] width 23 height 23
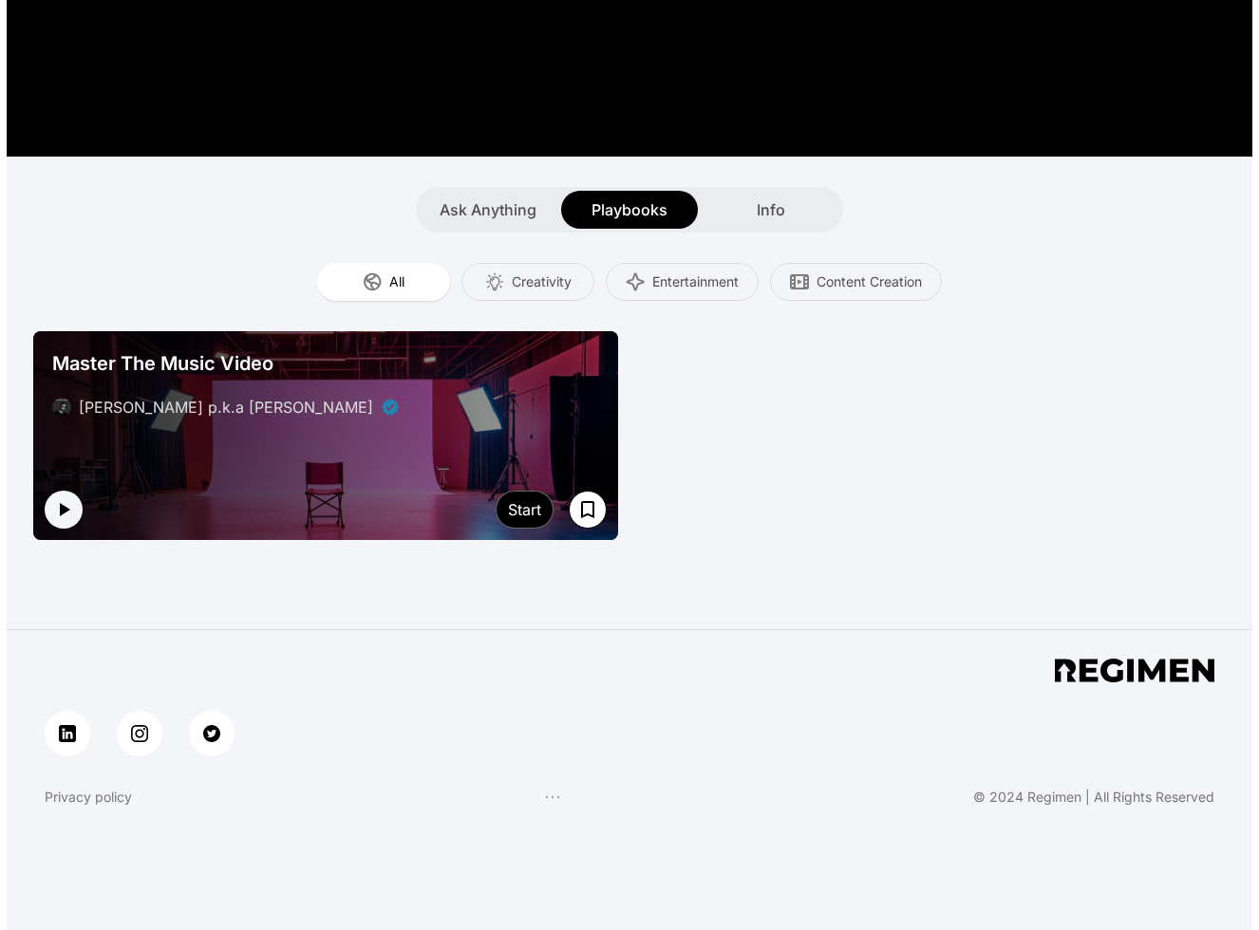
scroll to position [0, 0]
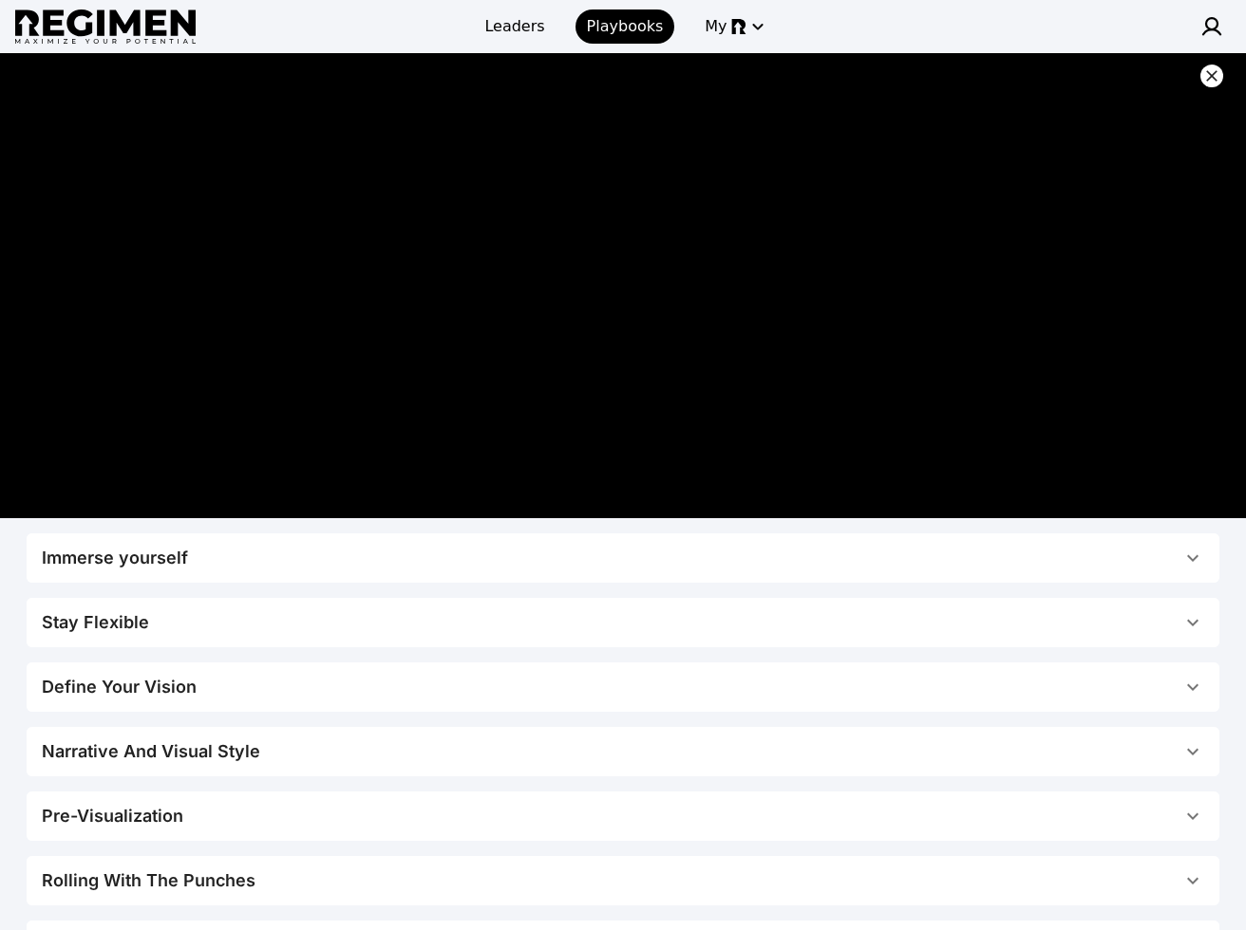
click at [818, 71] on icon at bounding box center [1211, 75] width 19 height 19
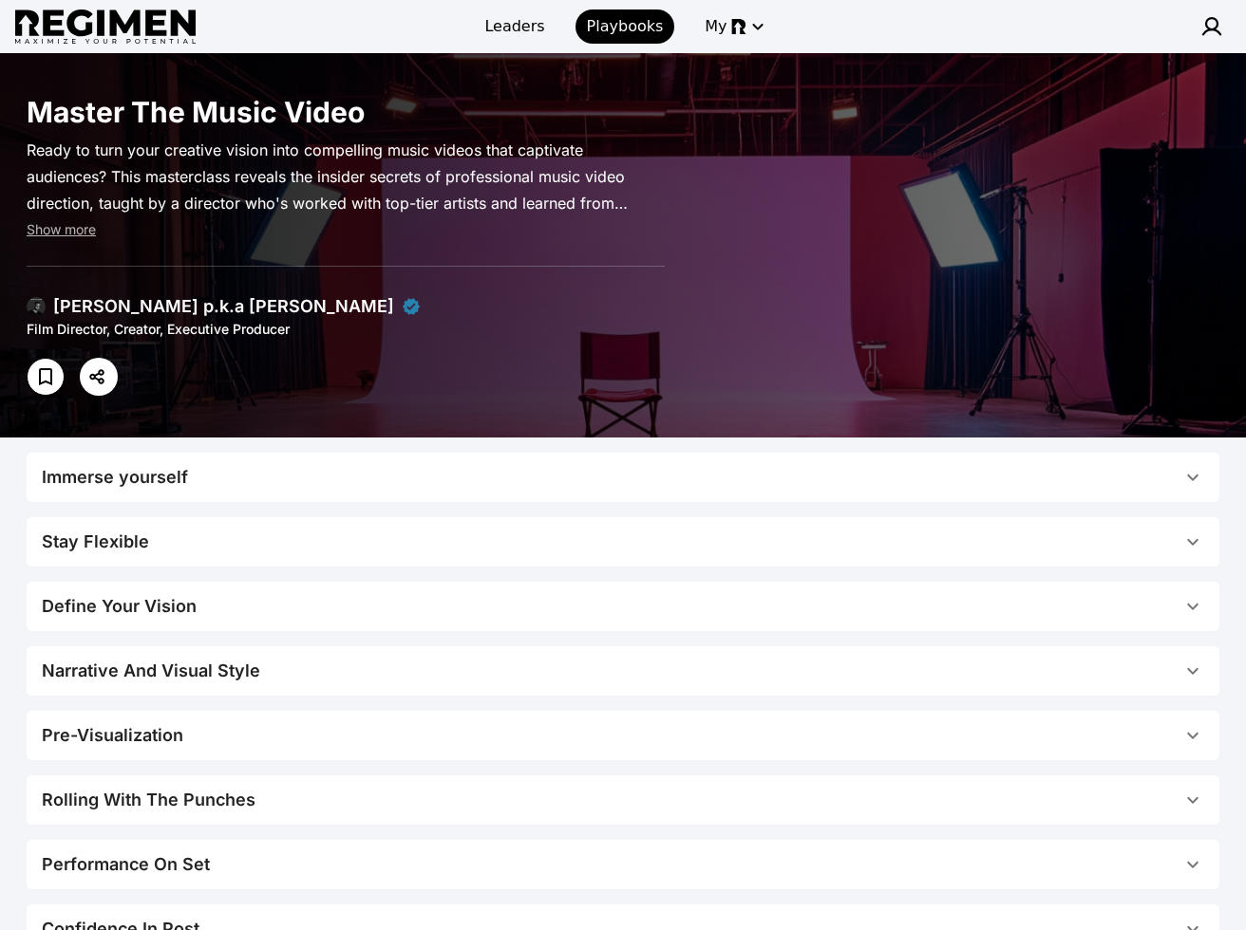
click at [43, 313] on div at bounding box center [36, 306] width 19 height 19
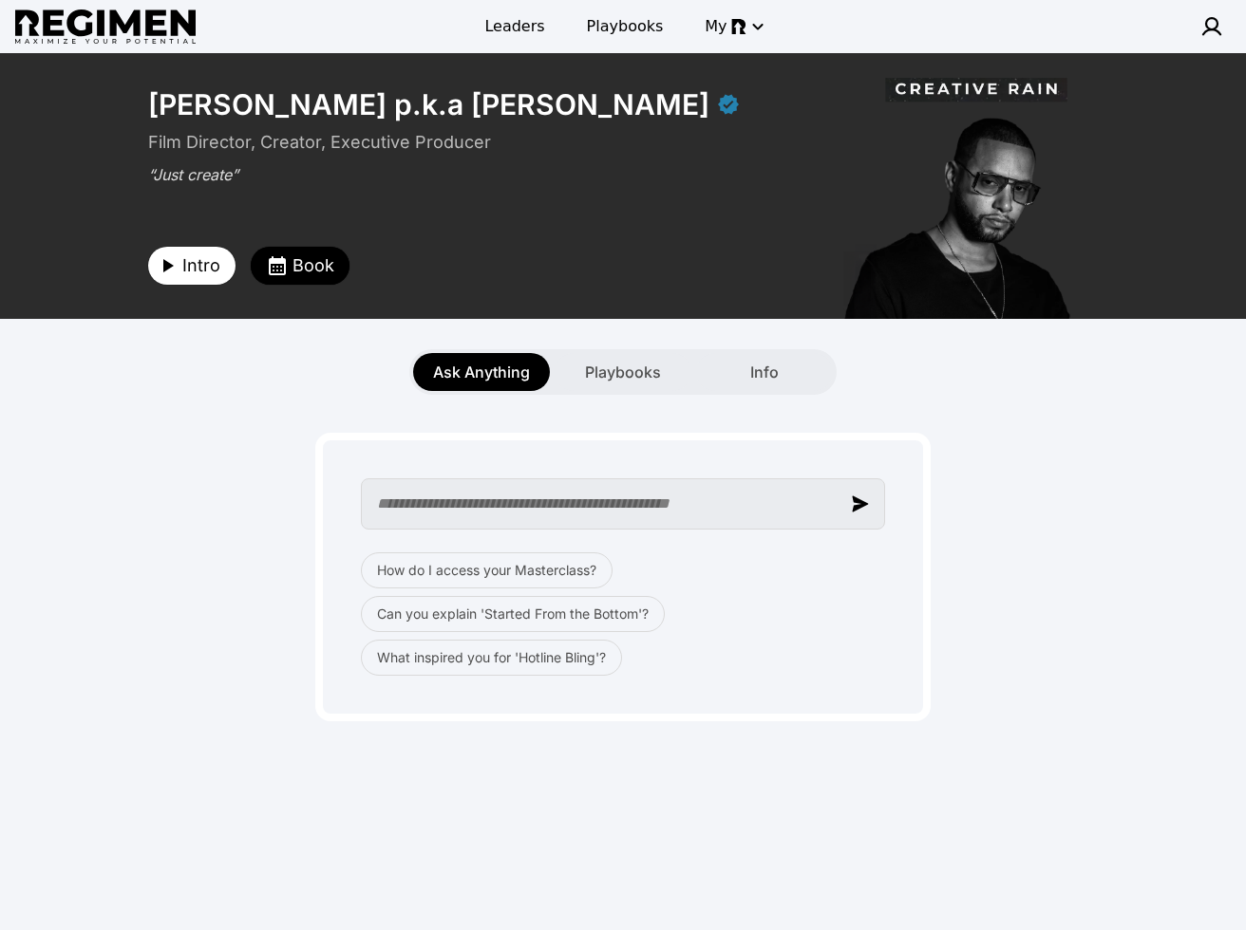
click at [651, 493] on input "text" at bounding box center [623, 504] width 524 height 51
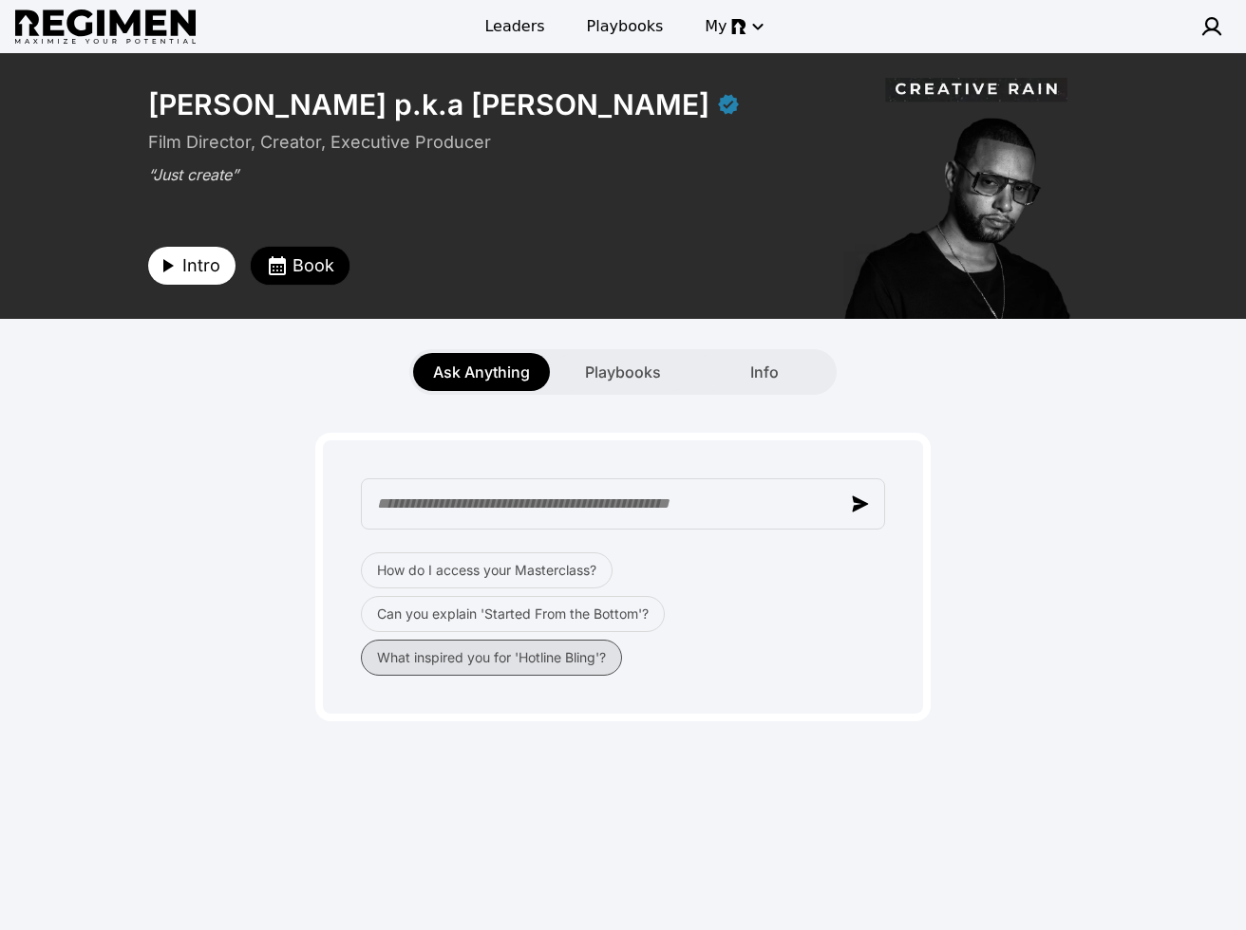
drag, startPoint x: 481, startPoint y: 660, endPoint x: 499, endPoint y: 666, distance: 19.2
click at [500, 666] on button "What inspired you for 'Hotline Bling'?" at bounding box center [491, 658] width 261 height 36
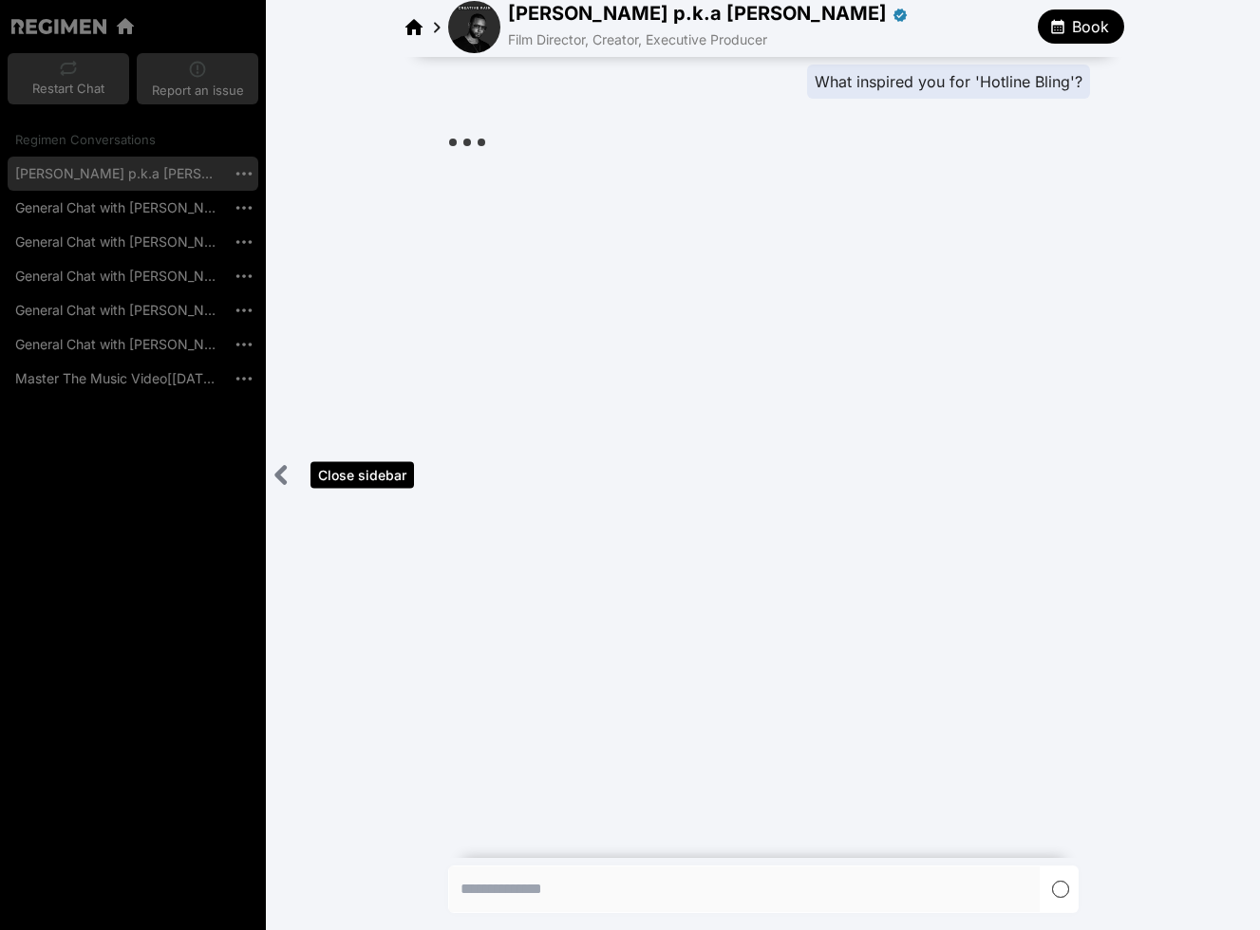
click at [284, 476] on icon "Close sidebar" at bounding box center [282, 475] width 24 height 24
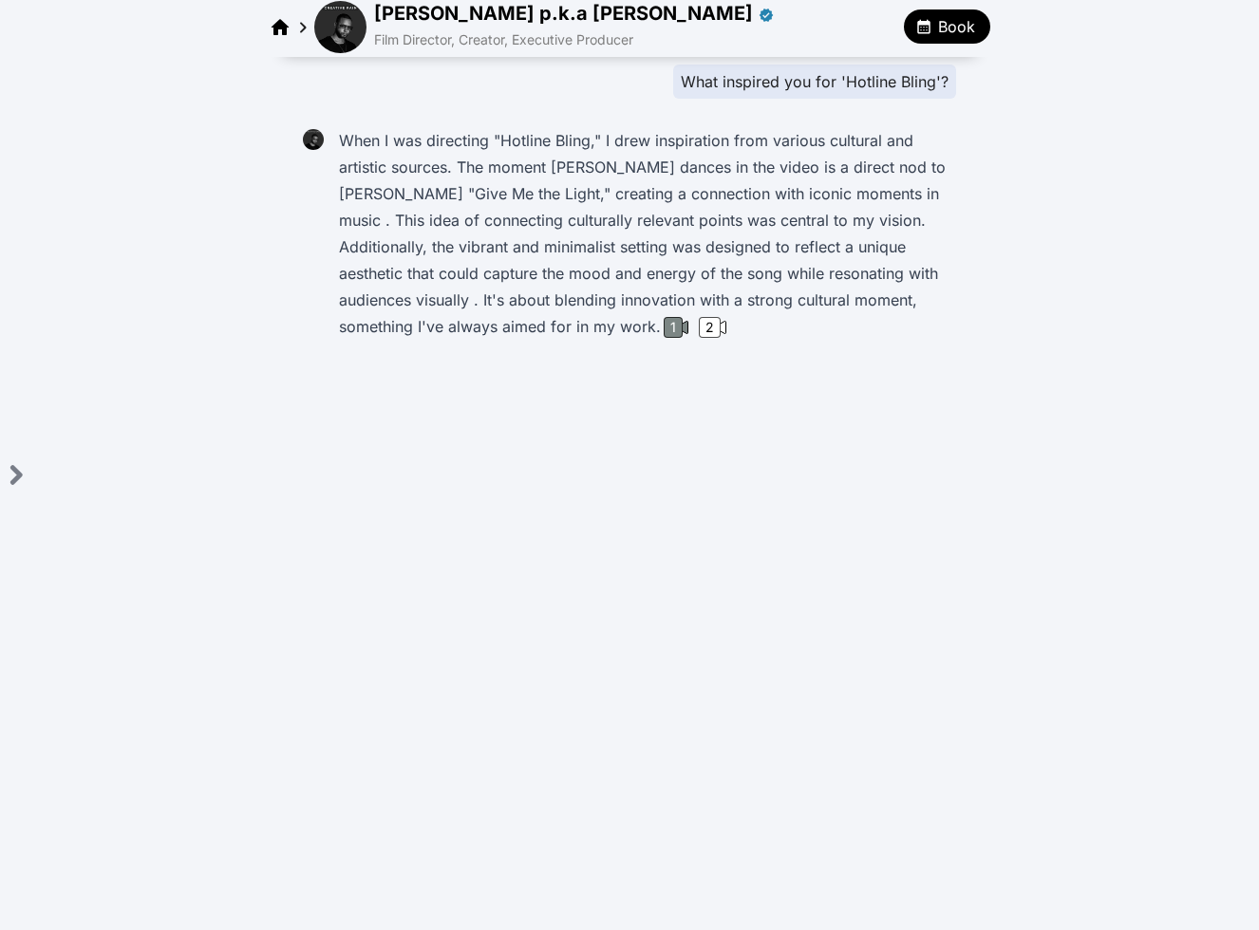
click at [673, 325] on div "1" at bounding box center [673, 327] width 19 height 21
